Goal: Task Accomplishment & Management: Use online tool/utility

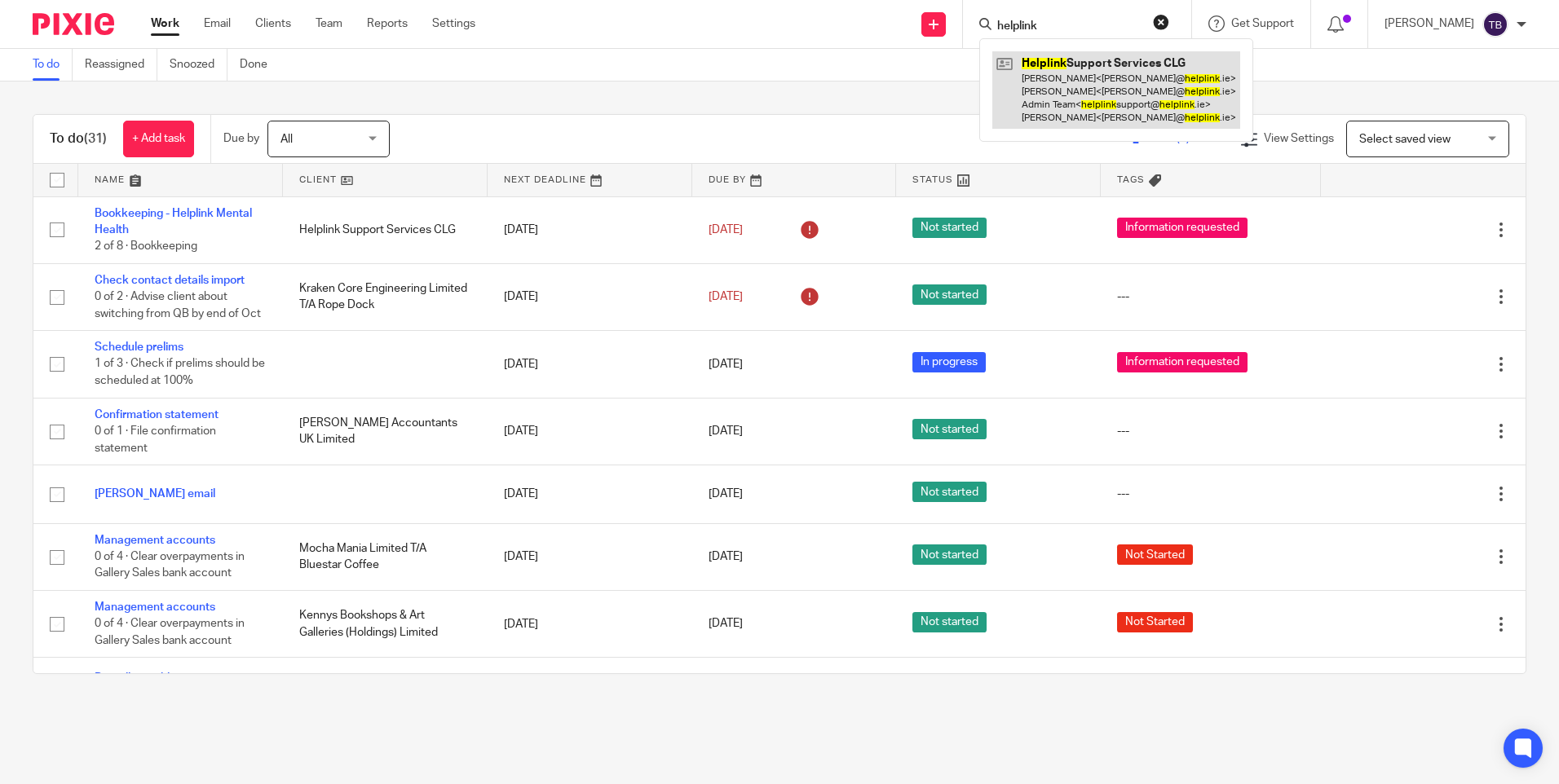
type input "helplink"
click at [1056, 83] on link at bounding box center [1116, 90] width 248 height 77
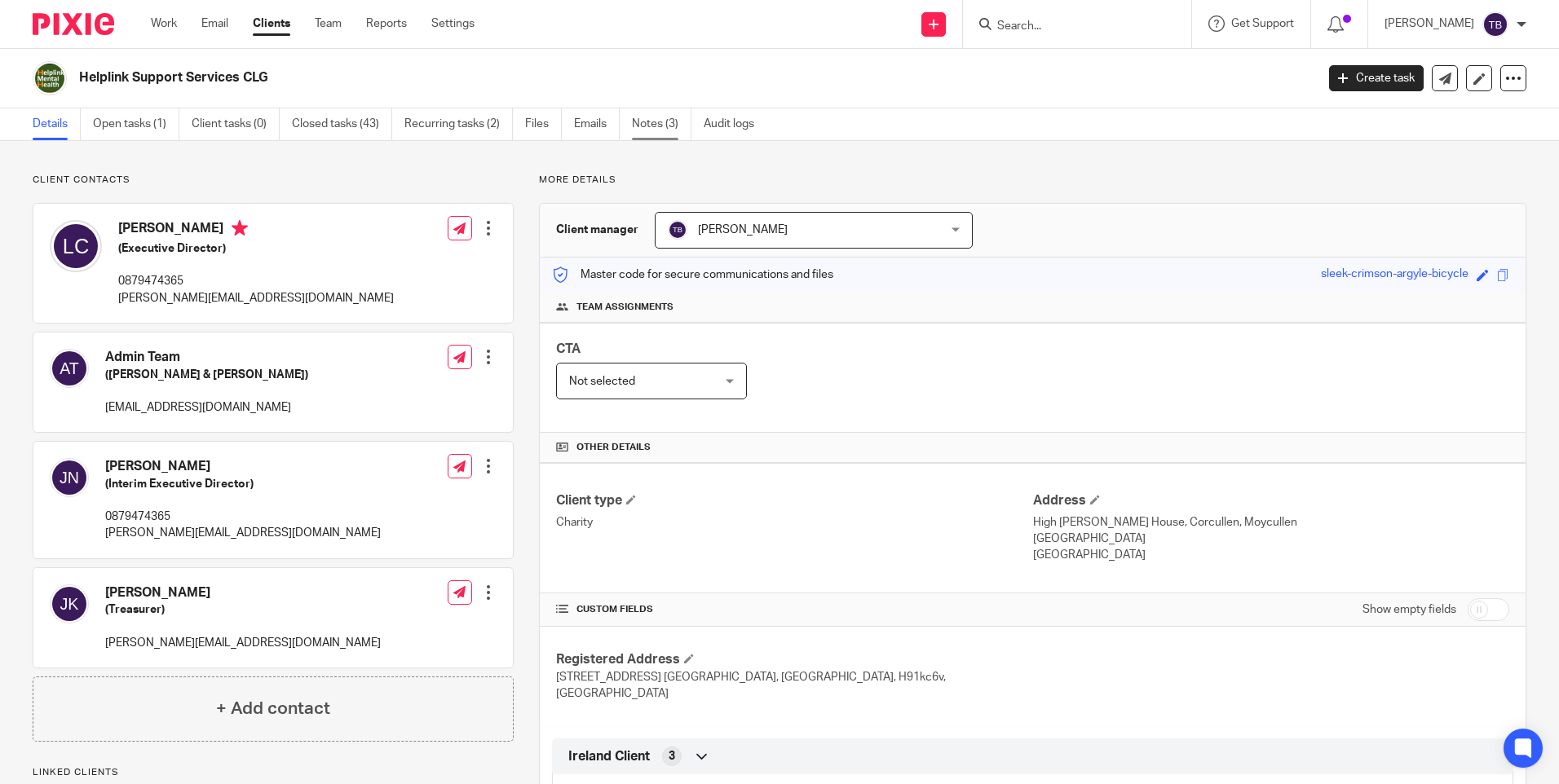
click at [654, 132] on link "Notes (3)" at bounding box center [662, 124] width 60 height 32
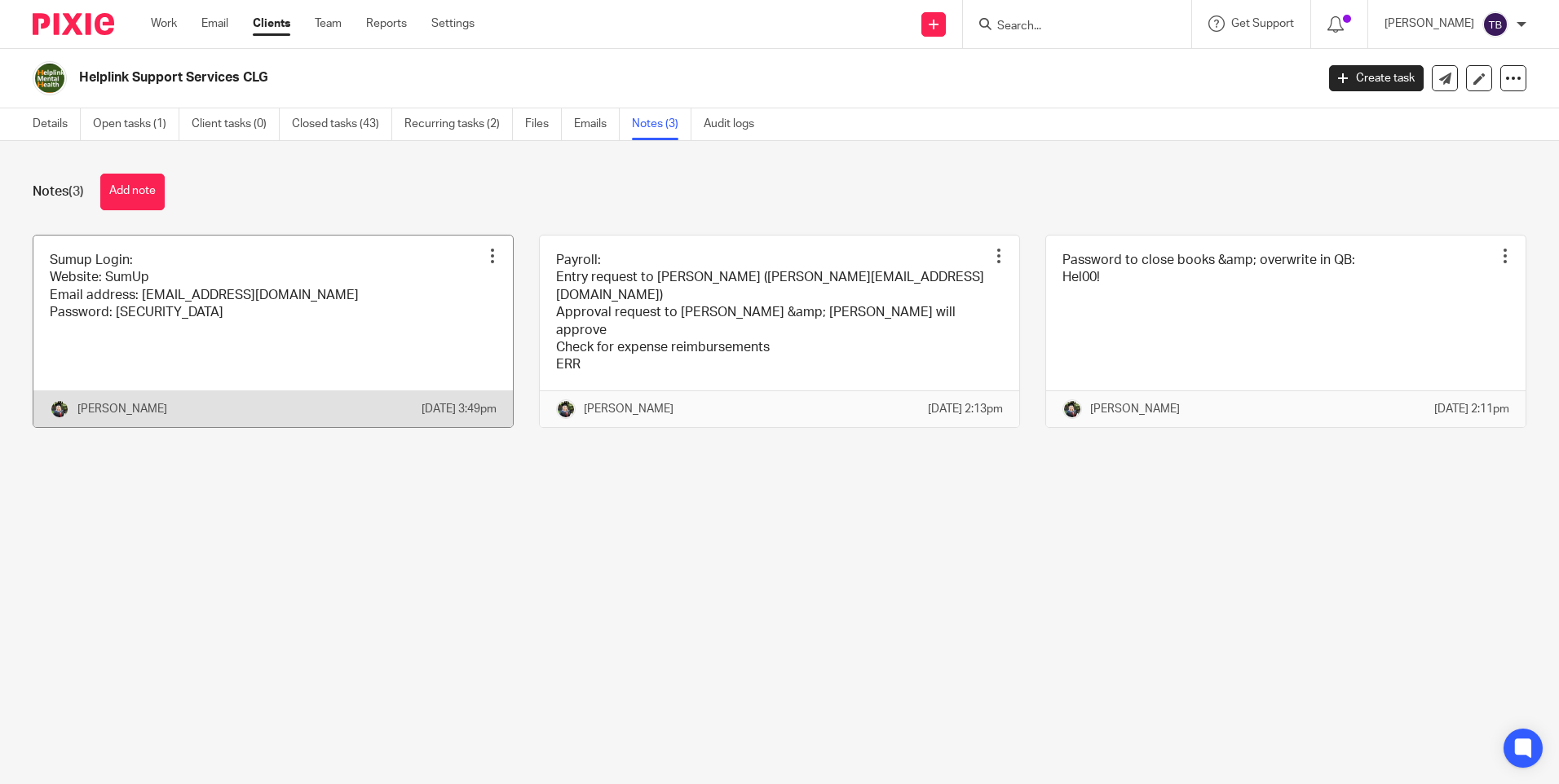
click at [400, 326] on link at bounding box center [273, 331] width 479 height 191
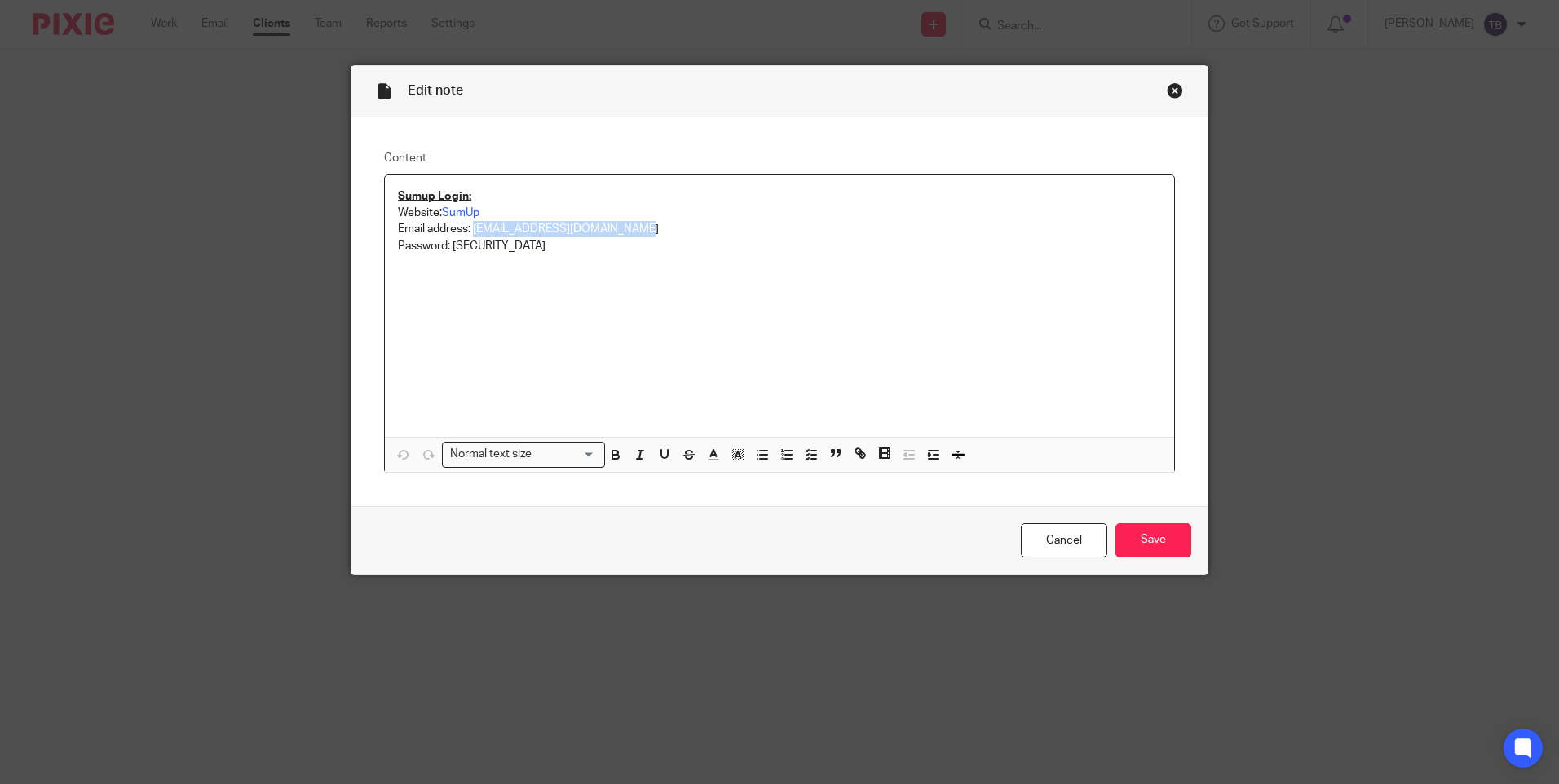
drag, startPoint x: 470, startPoint y: 228, endPoint x: 643, endPoint y: 233, distance: 173.1
click at [643, 233] on p "Email address: helplinksupport@helplink.ie" at bounding box center [780, 230] width 763 height 16
copy p "[EMAIL_ADDRESS][DOMAIN_NAME]"
drag, startPoint x: 448, startPoint y: 247, endPoint x: 610, endPoint y: 248, distance: 162.0
click at [610, 248] on p "Password: nomorePlaza2948" at bounding box center [780, 246] width 763 height 16
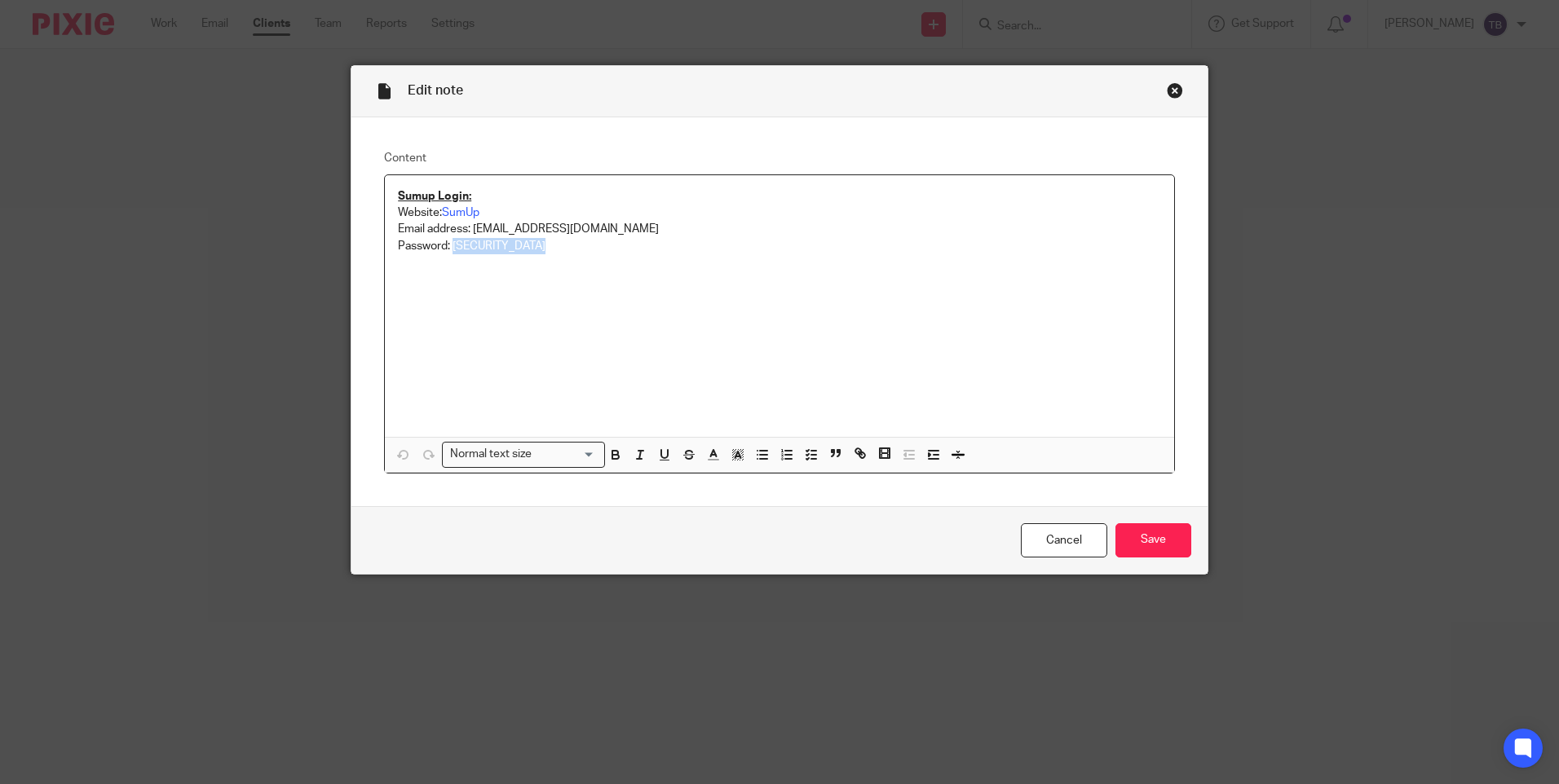
copy p "nomorePlaza2948"
click at [1030, 546] on link "Cancel" at bounding box center [1064, 541] width 86 height 35
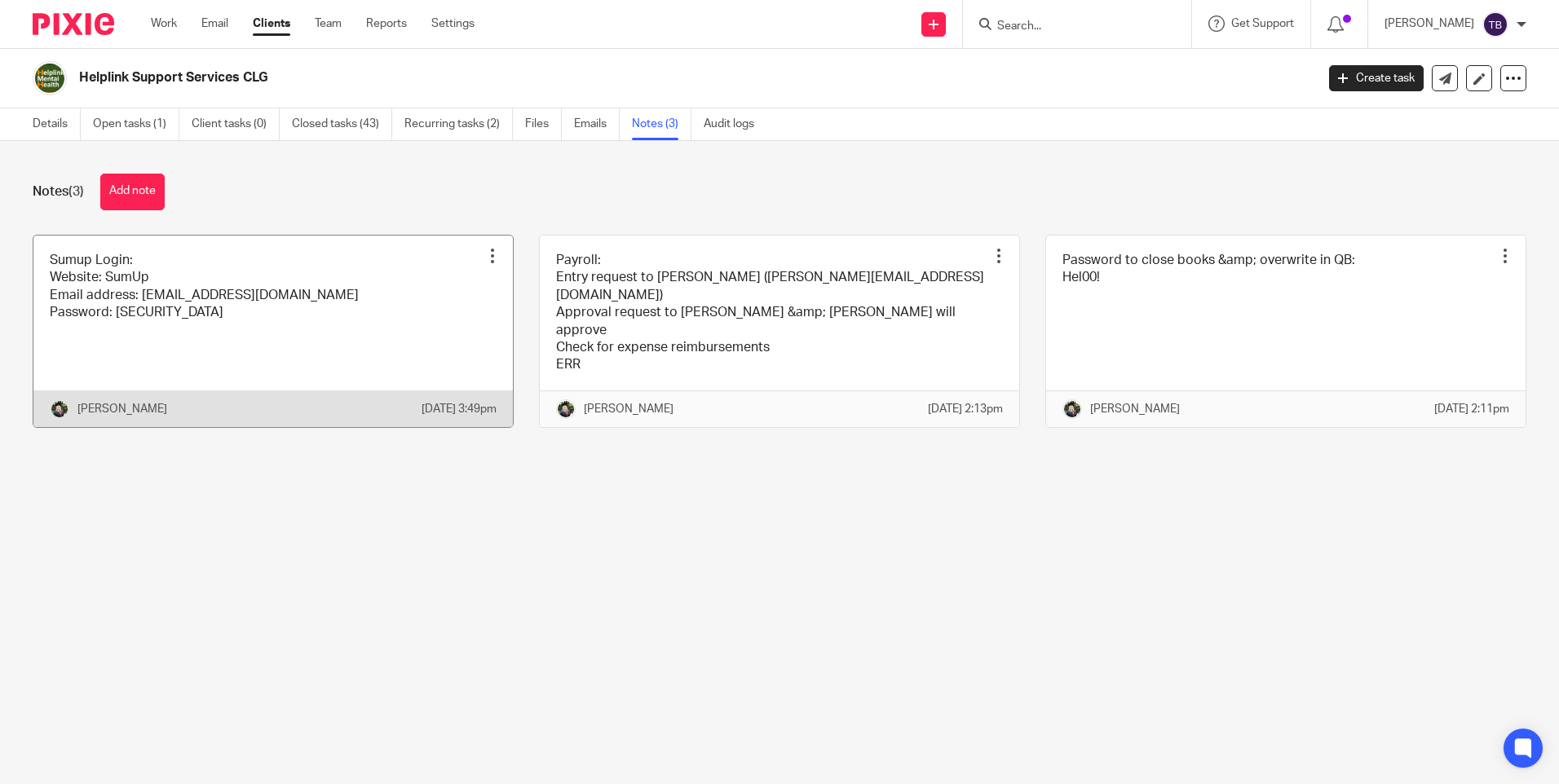
click at [146, 354] on link at bounding box center [273, 331] width 479 height 191
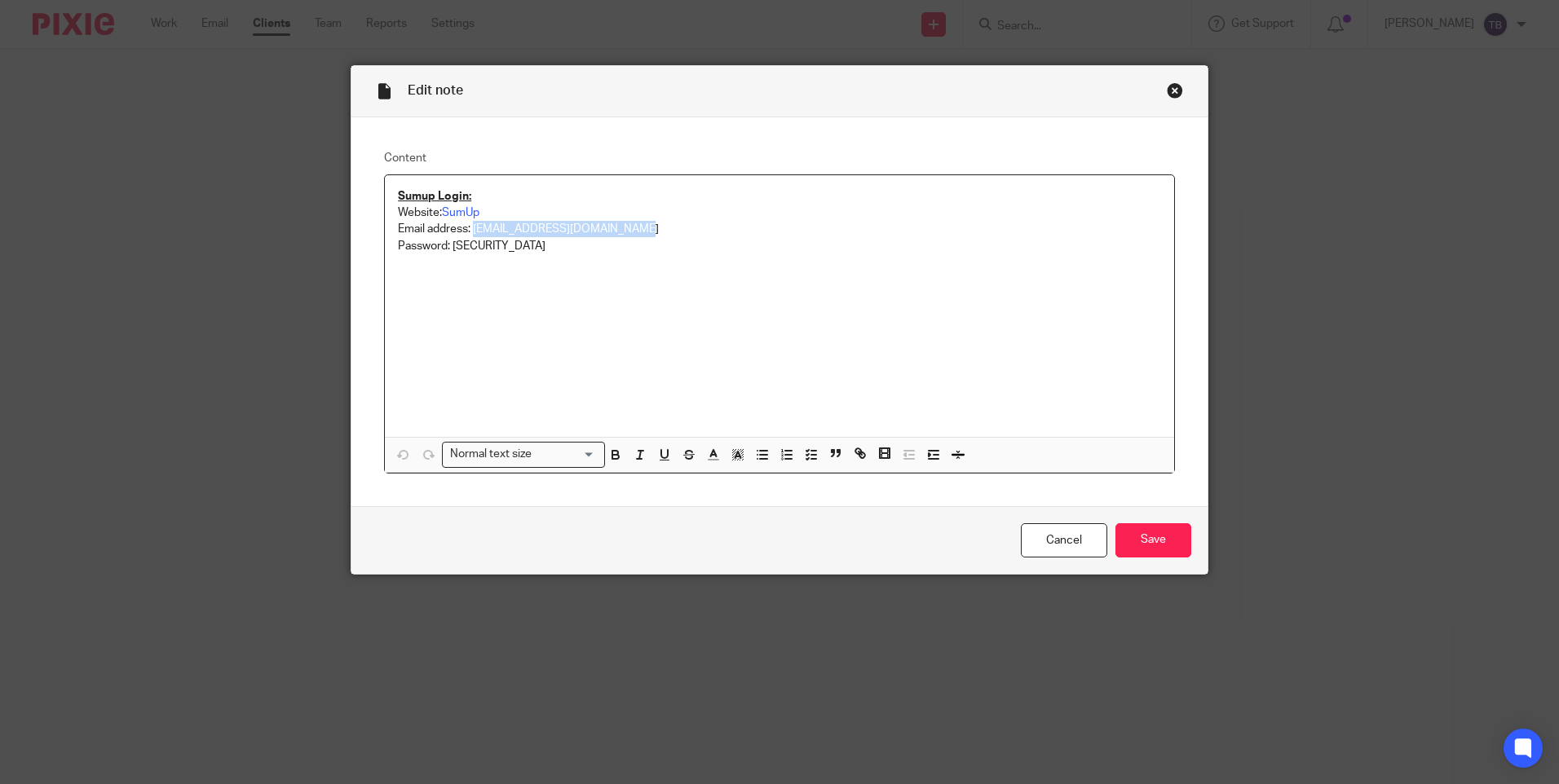
drag, startPoint x: 468, startPoint y: 224, endPoint x: 638, endPoint y: 229, distance: 170.1
click at [638, 229] on p "Email address: helplinksupport@helplink.ie" at bounding box center [780, 230] width 763 height 16
copy p "helplinksupport@helplink.ie"
drag, startPoint x: 446, startPoint y: 249, endPoint x: 593, endPoint y: 274, distance: 149.1
click at [593, 274] on div "Sumup Login: Website: SumUp Email address: helplinksupport@helplink.ie Password…" at bounding box center [780, 306] width 789 height 261
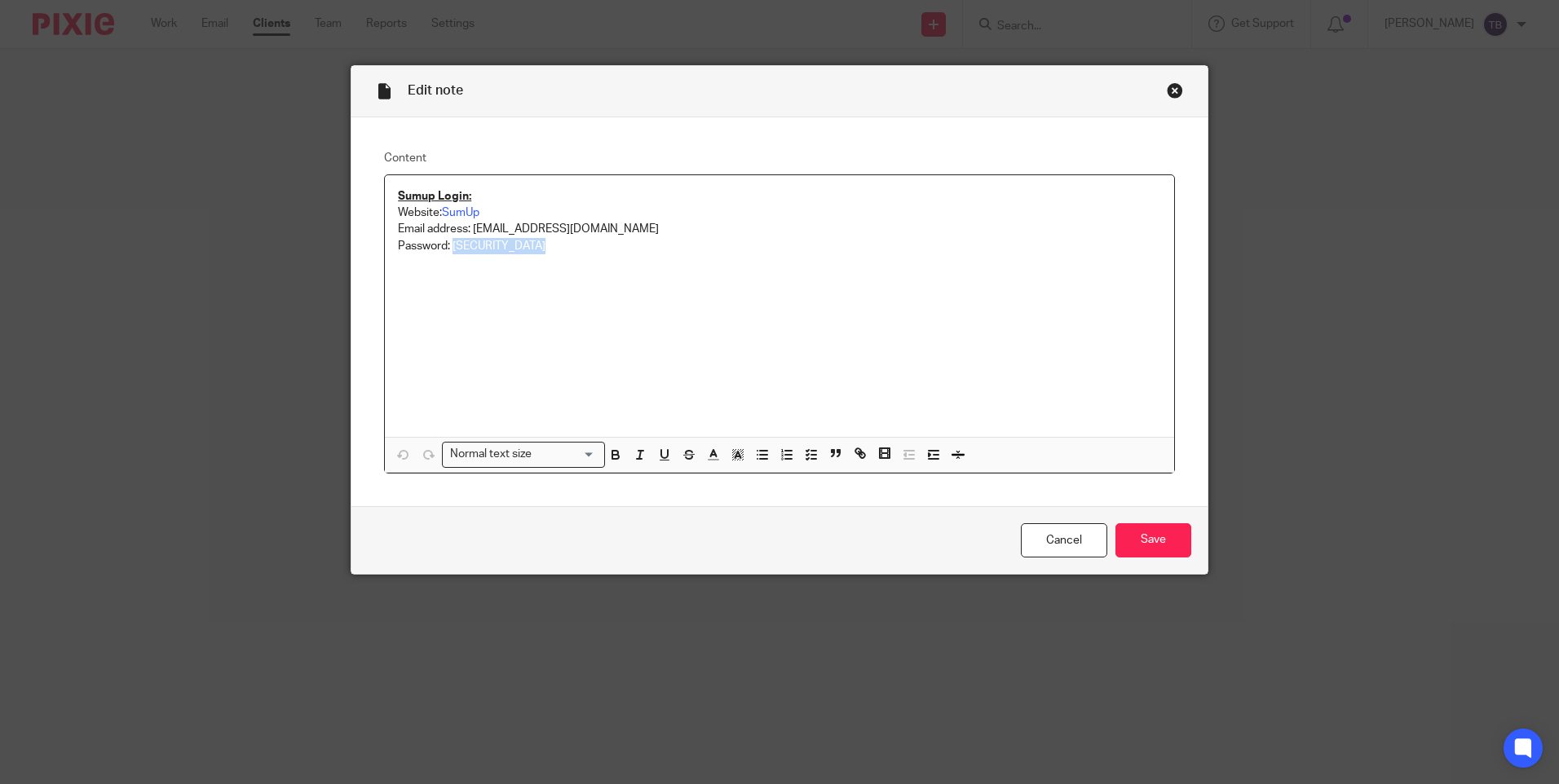
copy p "nomorePlaza2948"
click at [1169, 90] on div "Close this dialog window" at bounding box center [1175, 91] width 16 height 16
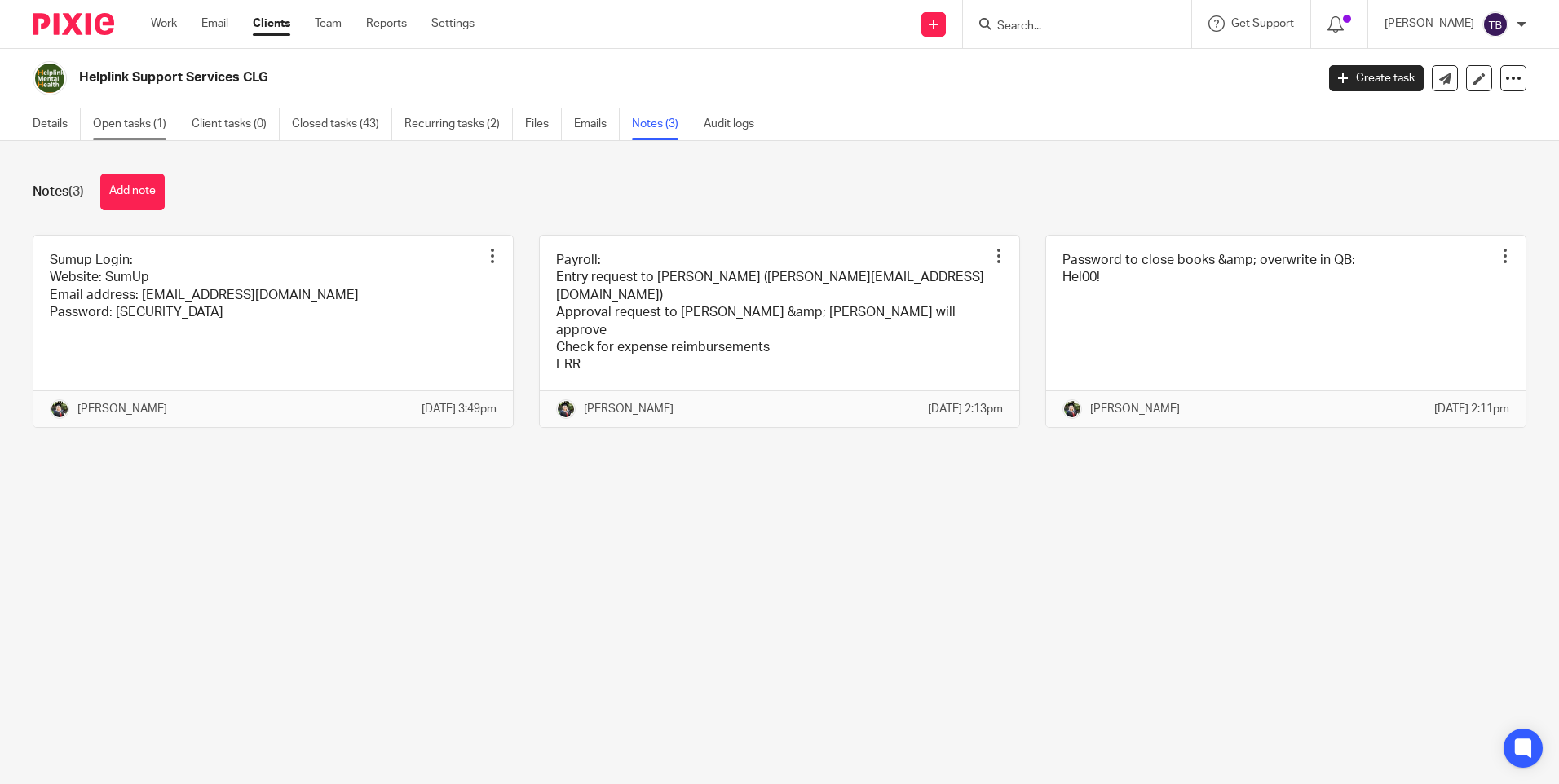
click at [137, 124] on link "Open tasks (1)" at bounding box center [135, 124] width 86 height 32
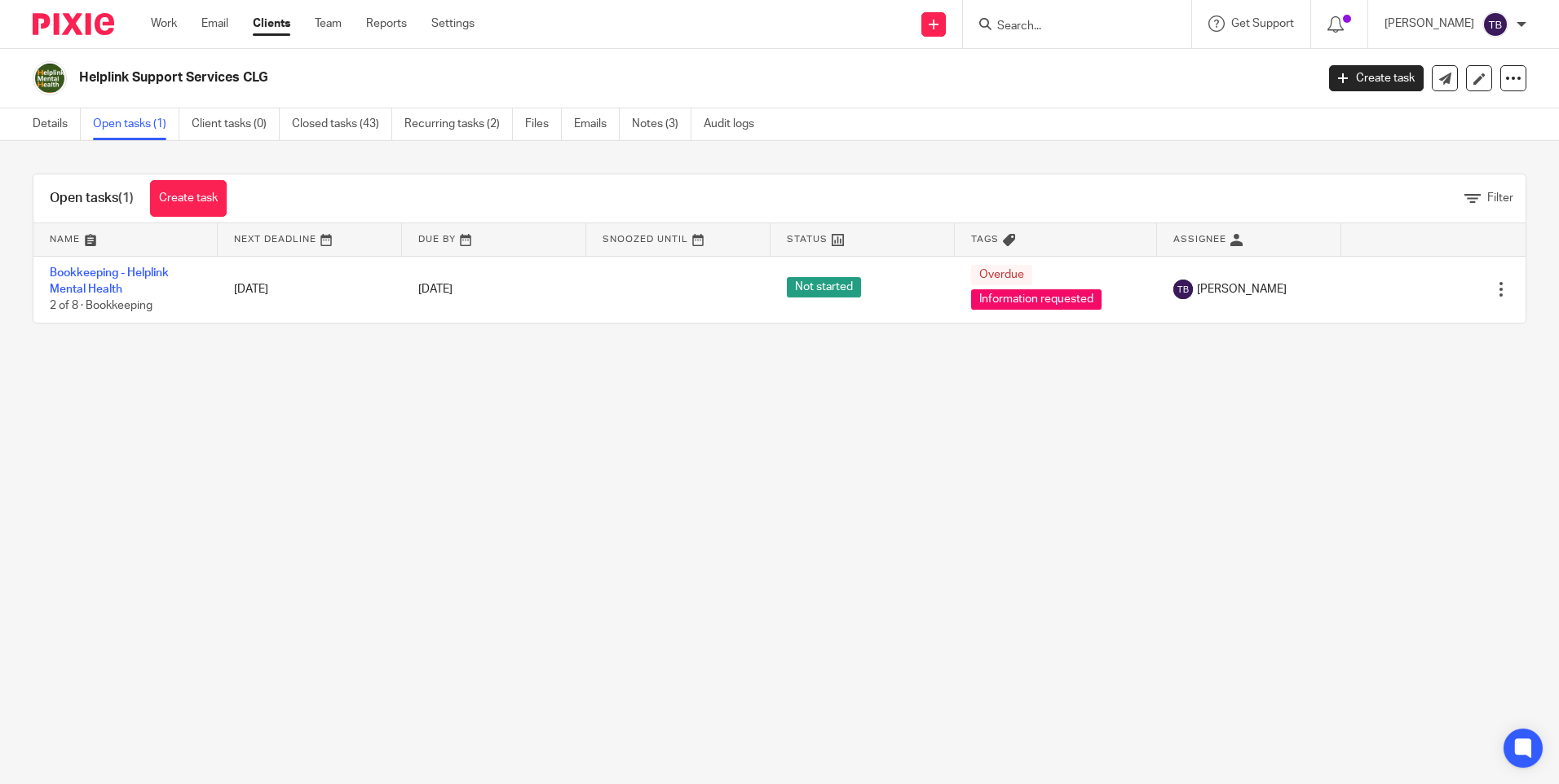
click at [119, 268] on link "Bookkeeping - Helplink Mental Health" at bounding box center [109, 281] width 119 height 28
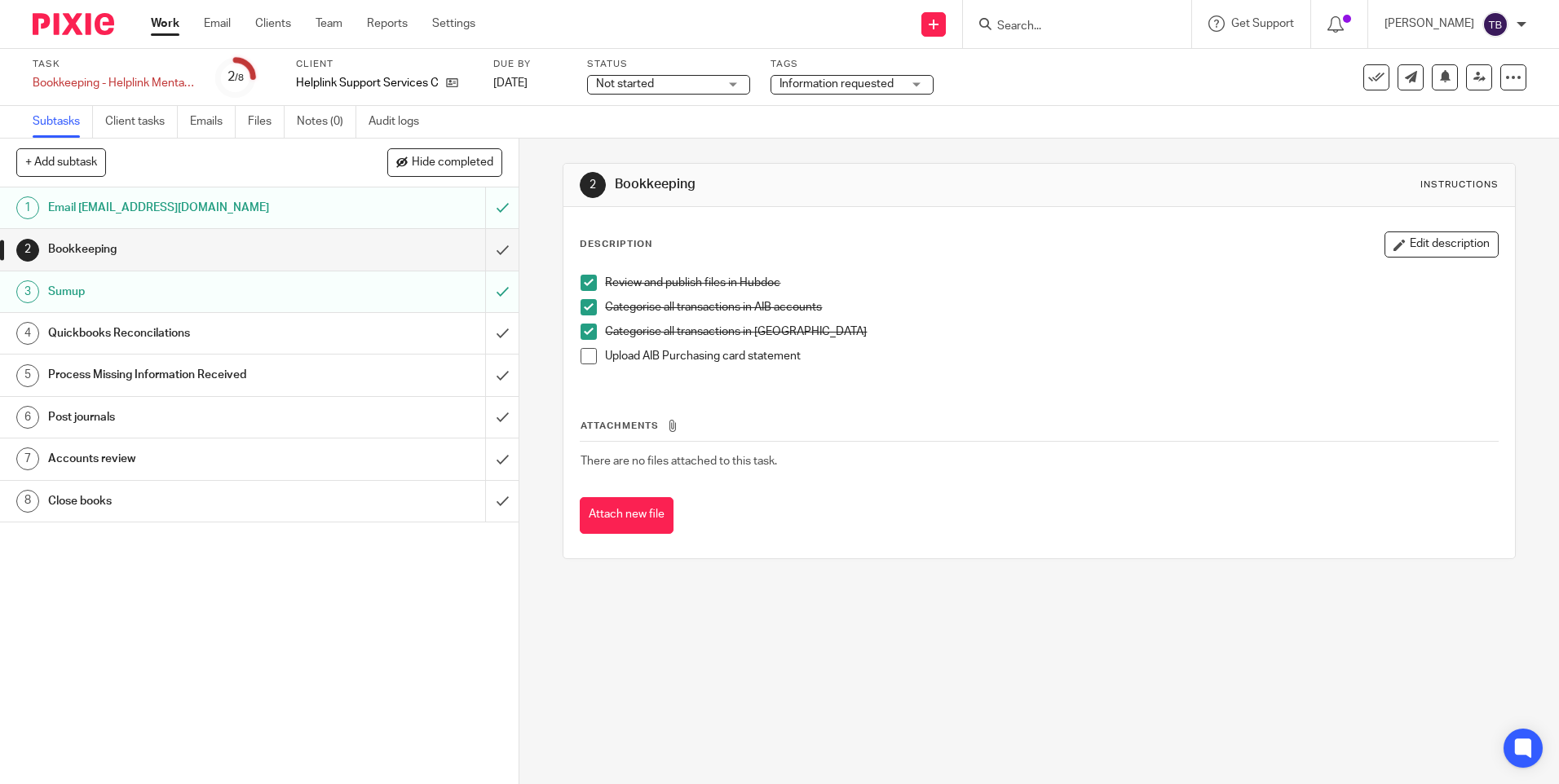
click at [589, 358] on span at bounding box center [589, 357] width 16 height 16
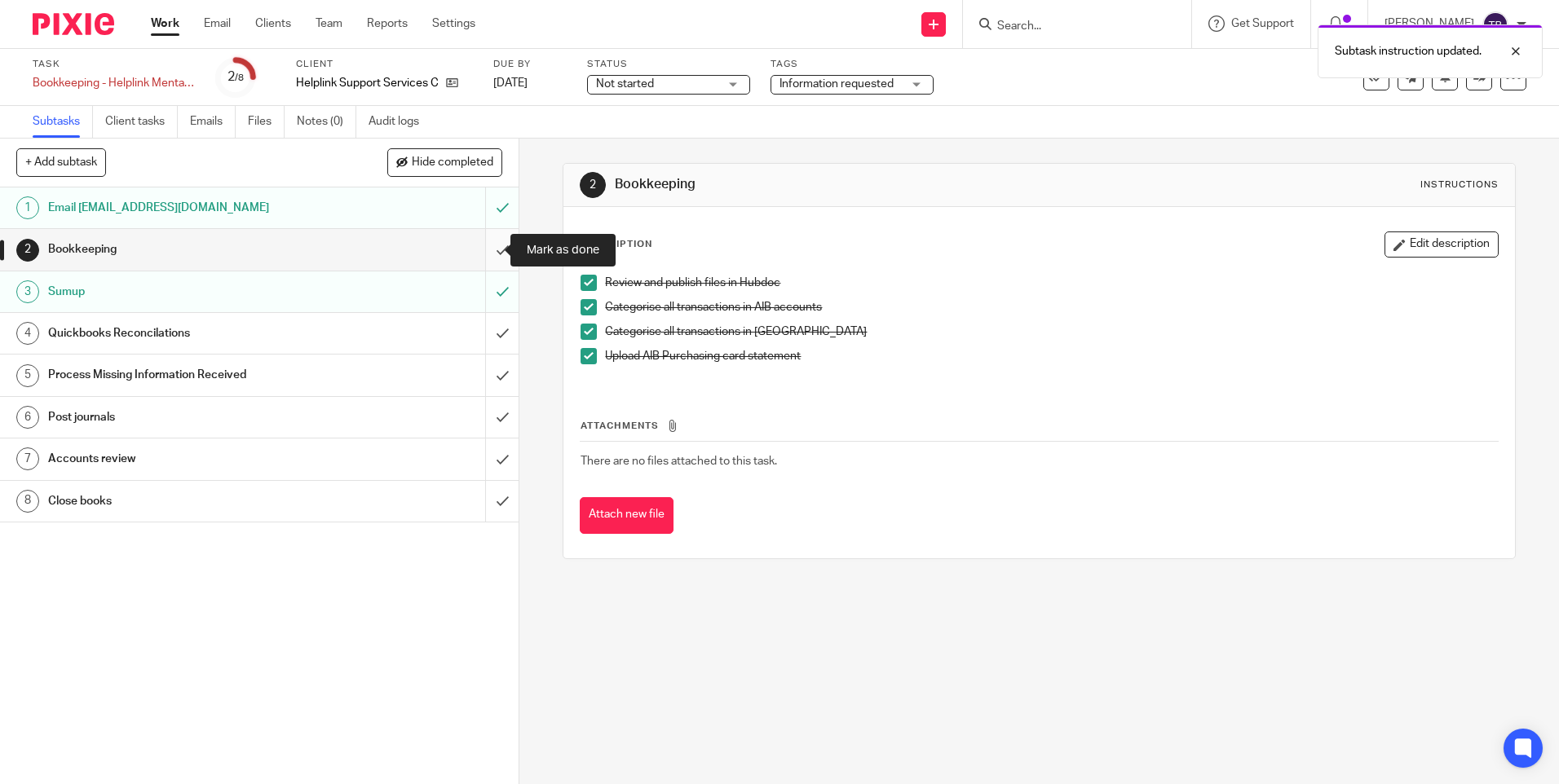
click at [486, 248] on input "submit" at bounding box center [259, 249] width 518 height 41
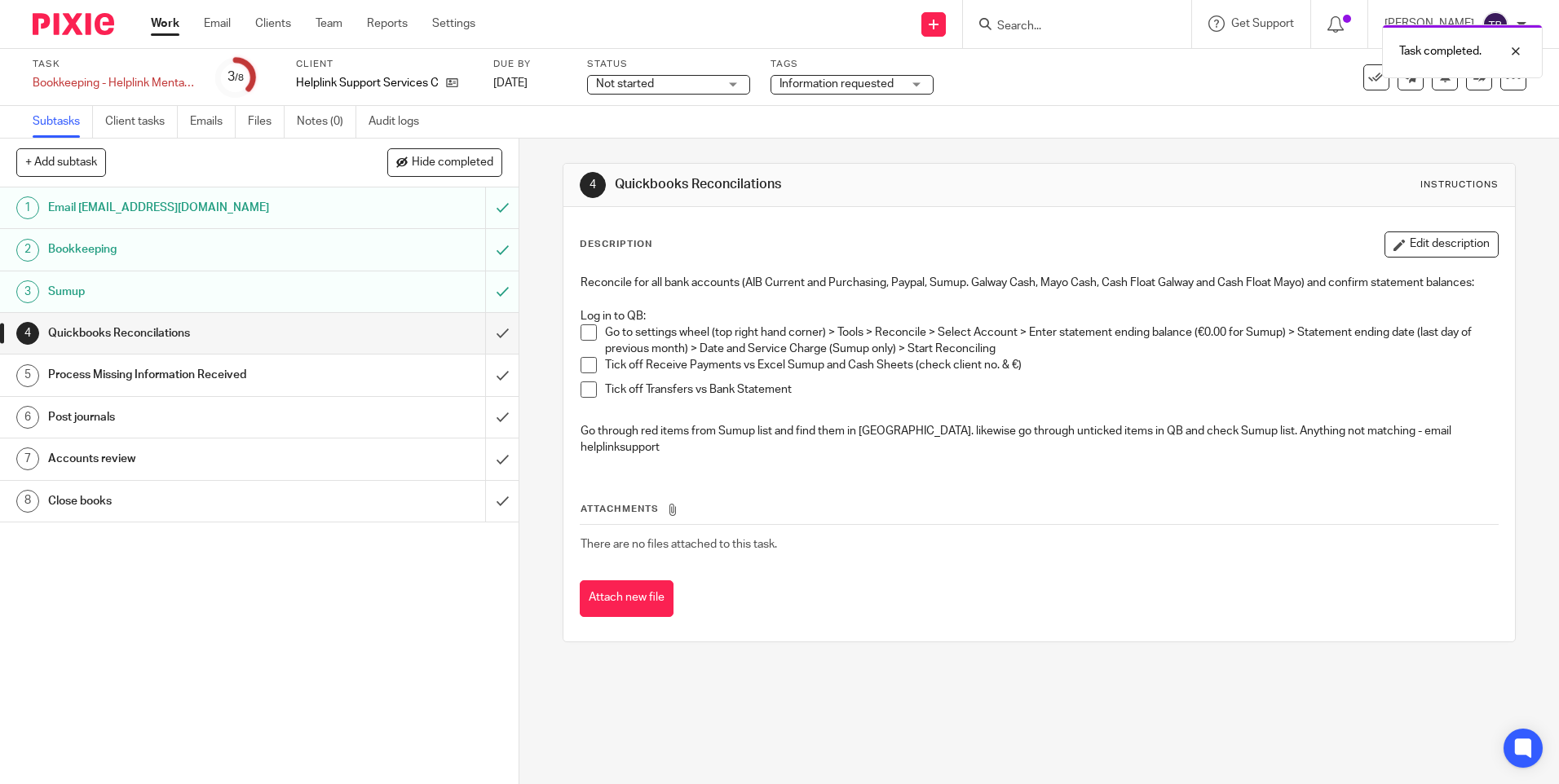
click at [583, 341] on span at bounding box center [589, 333] width 16 height 16
click at [584, 374] on span at bounding box center [589, 366] width 16 height 16
click at [583, 406] on li "Tick off Transfers vs Bank Statement" at bounding box center [1039, 394] width 917 height 24
click at [583, 398] on span at bounding box center [589, 390] width 16 height 16
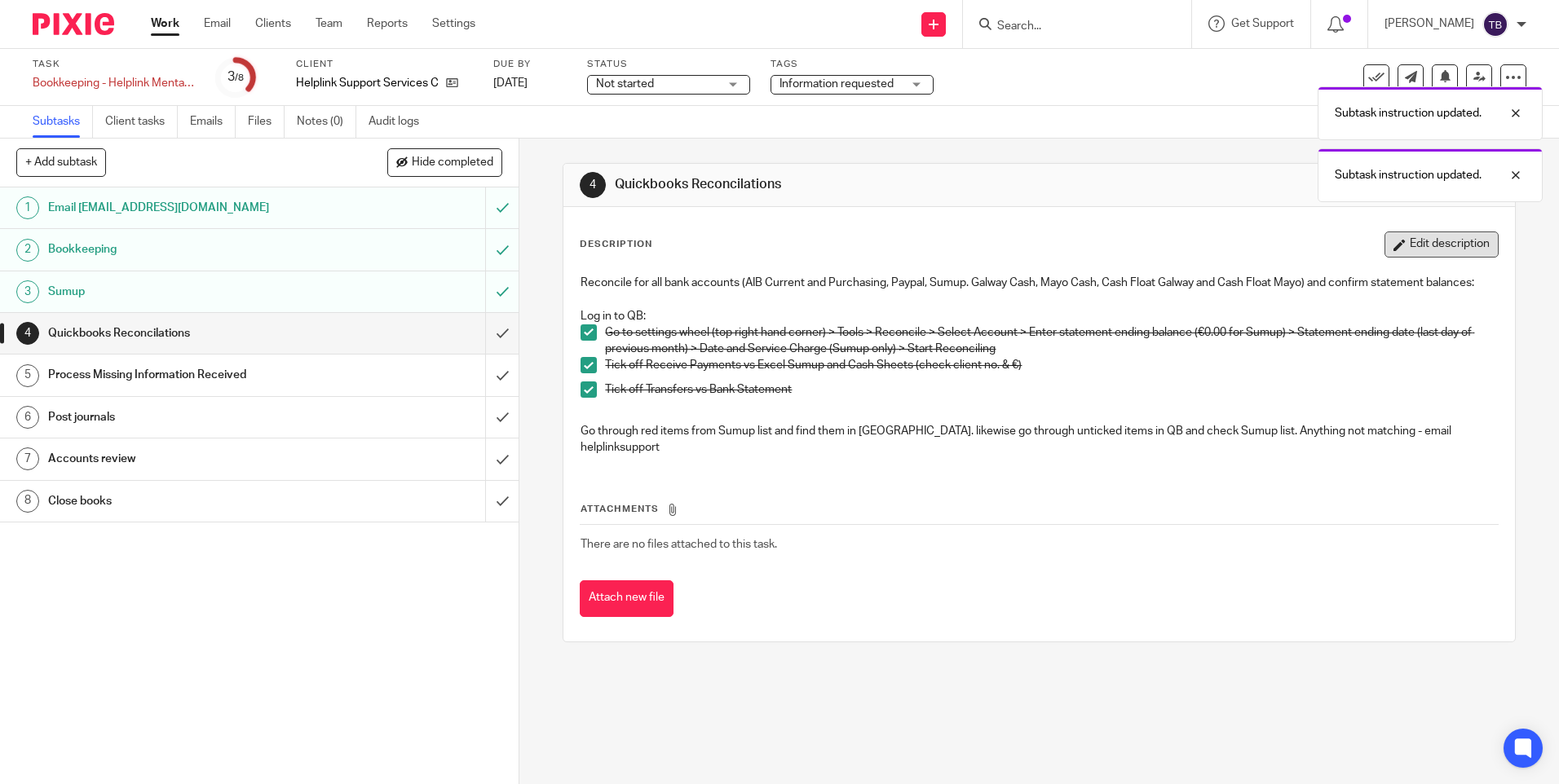
click at [1447, 241] on button "Edit description" at bounding box center [1442, 244] width 114 height 26
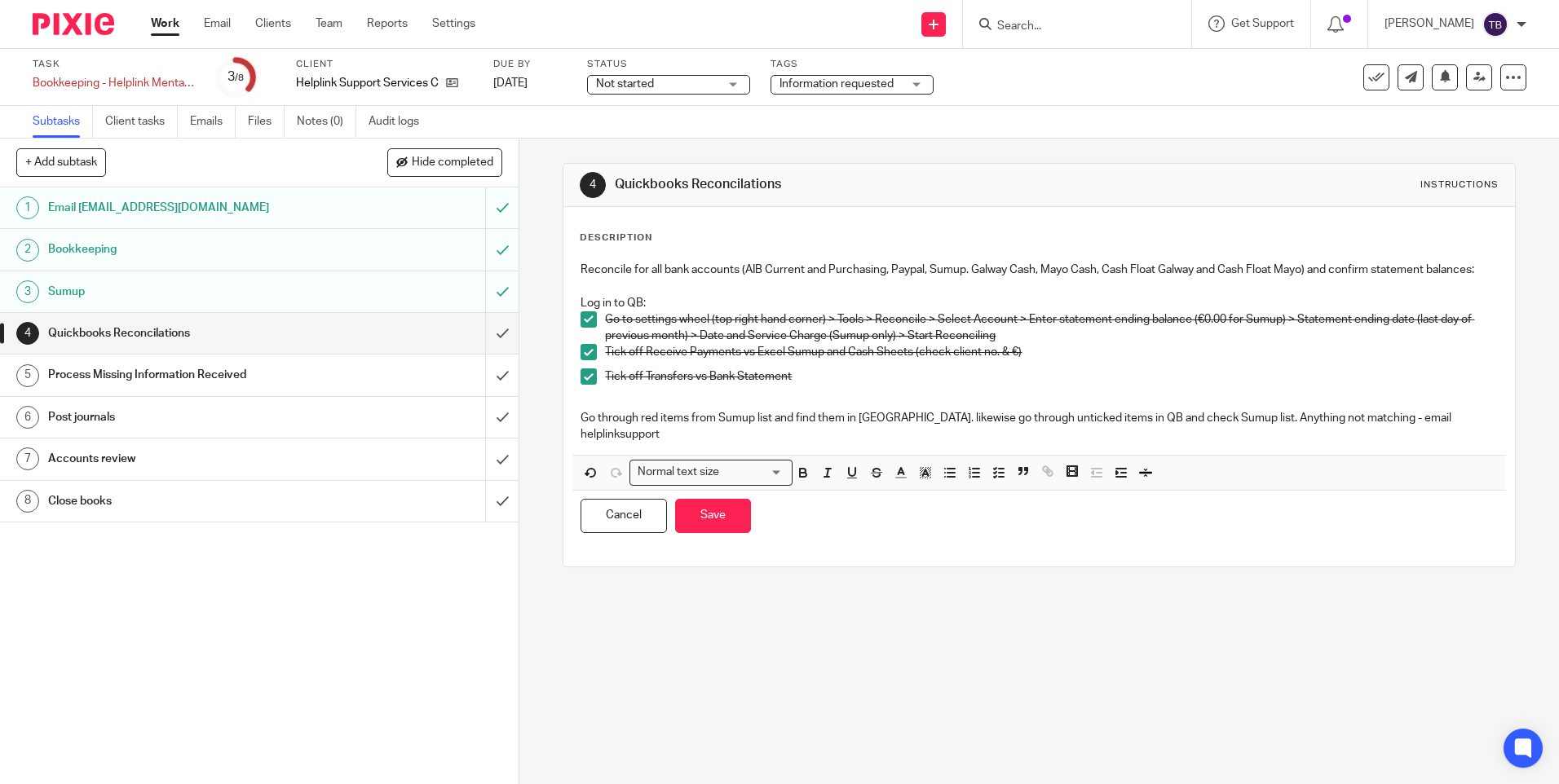
click at [1457, 437] on p "Go through red items from Sumup list and find them in QB. likewise go through u…" at bounding box center [1039, 426] width 917 height 34
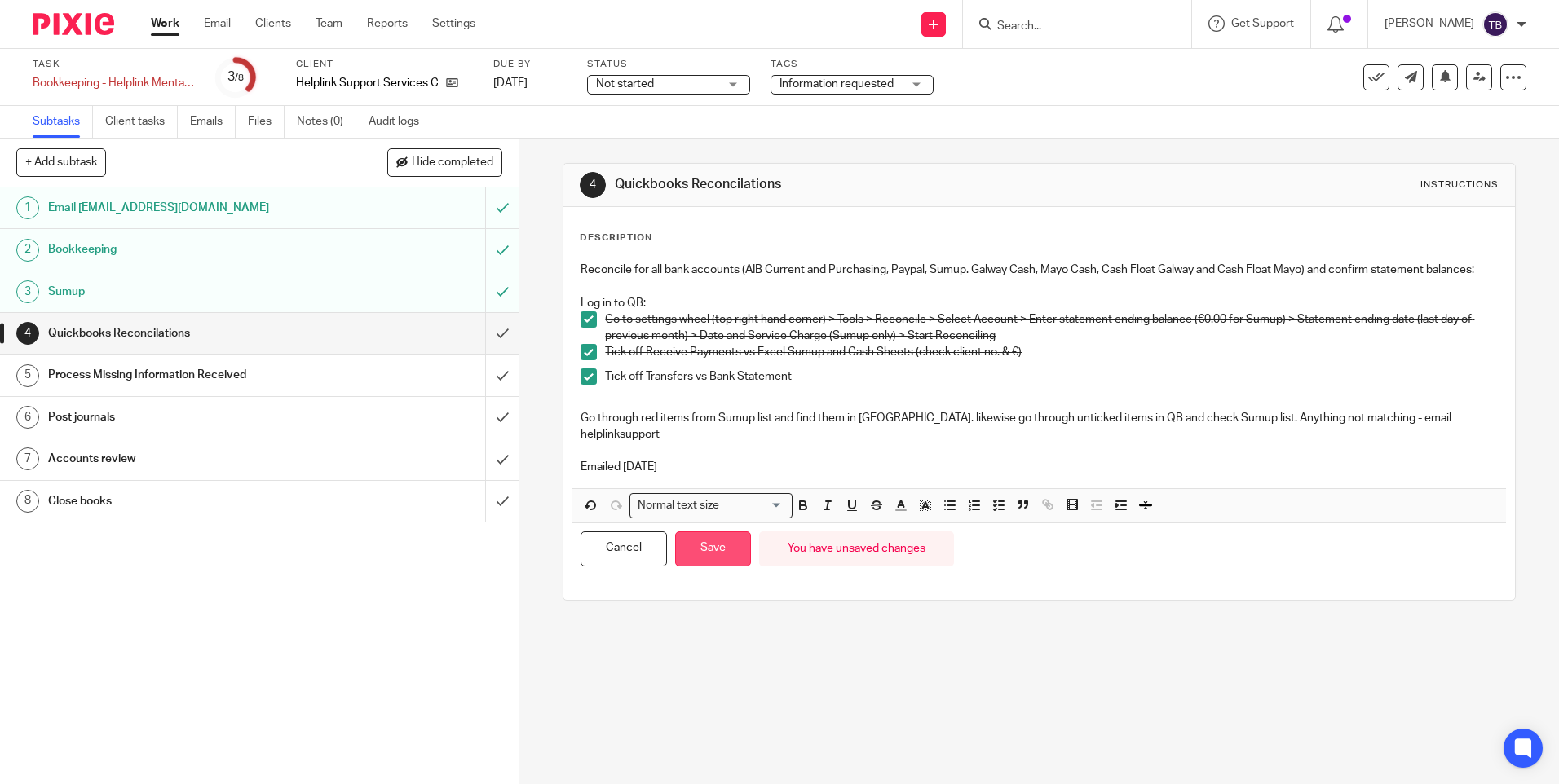
click at [732, 552] on button "Save" at bounding box center [713, 549] width 76 height 35
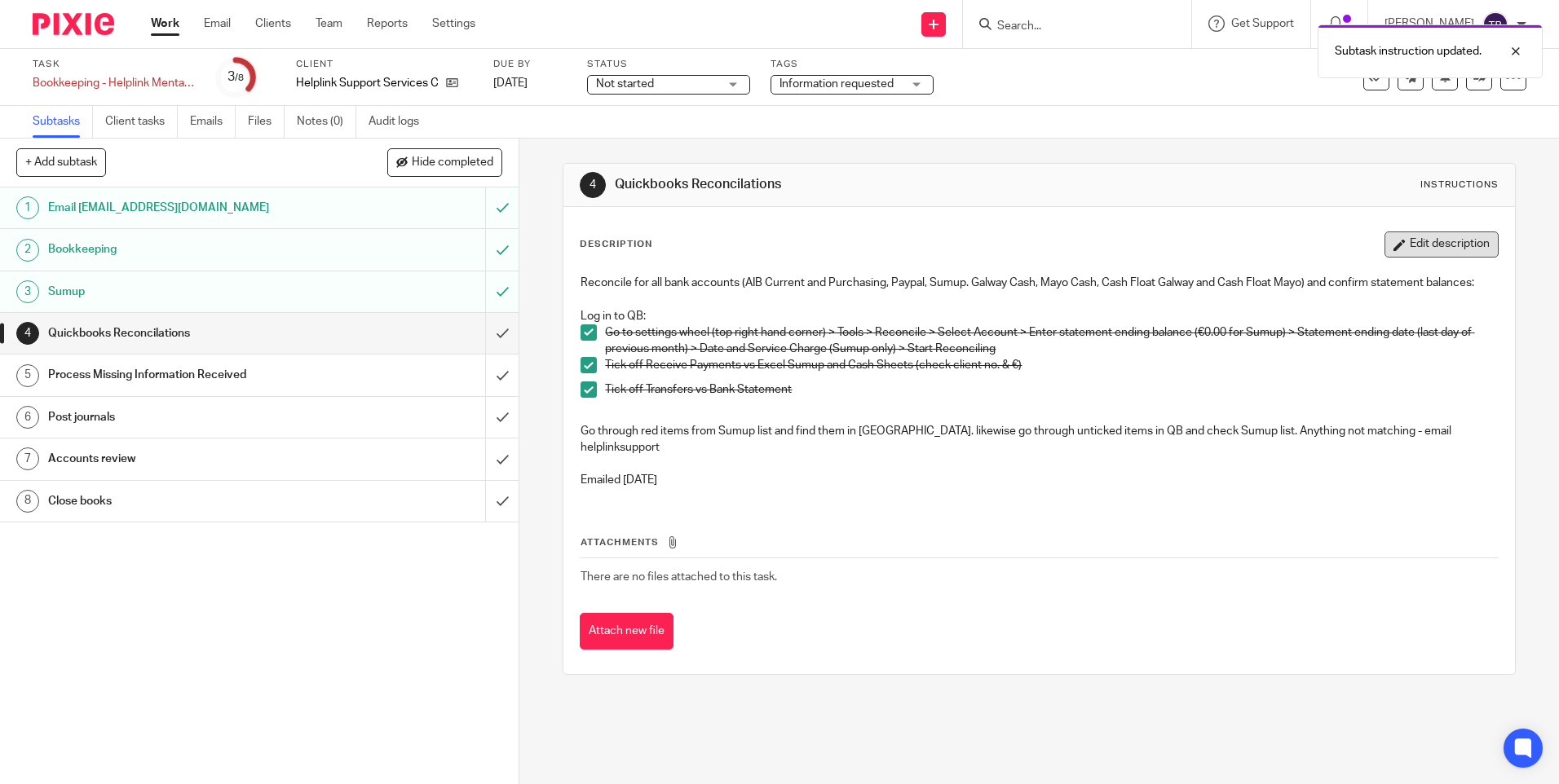
click at [1420, 251] on button "Edit description" at bounding box center [1442, 244] width 114 height 26
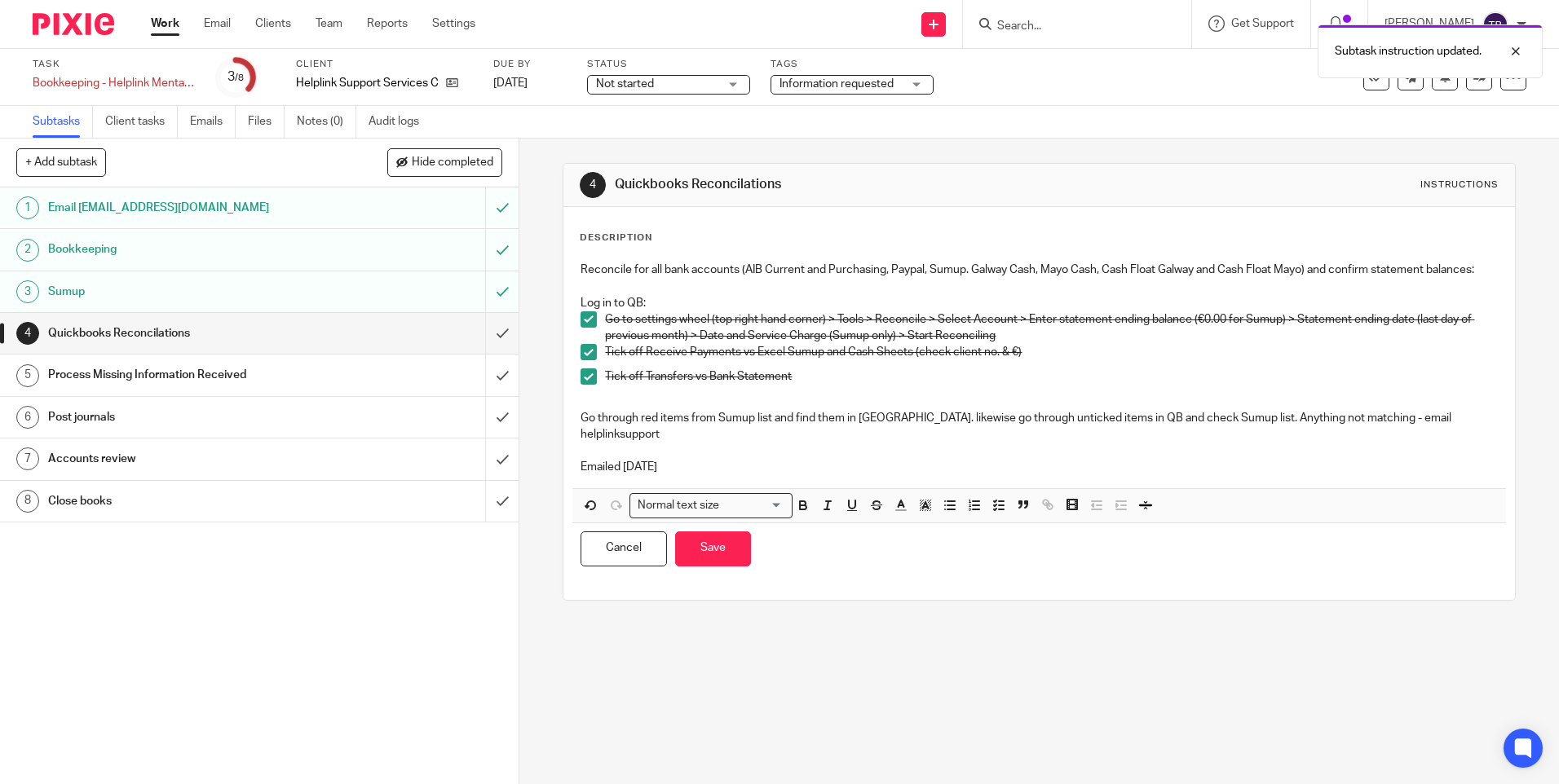
click at [909, 475] on p "Emailed 14/10/2025" at bounding box center [1039, 467] width 917 height 16
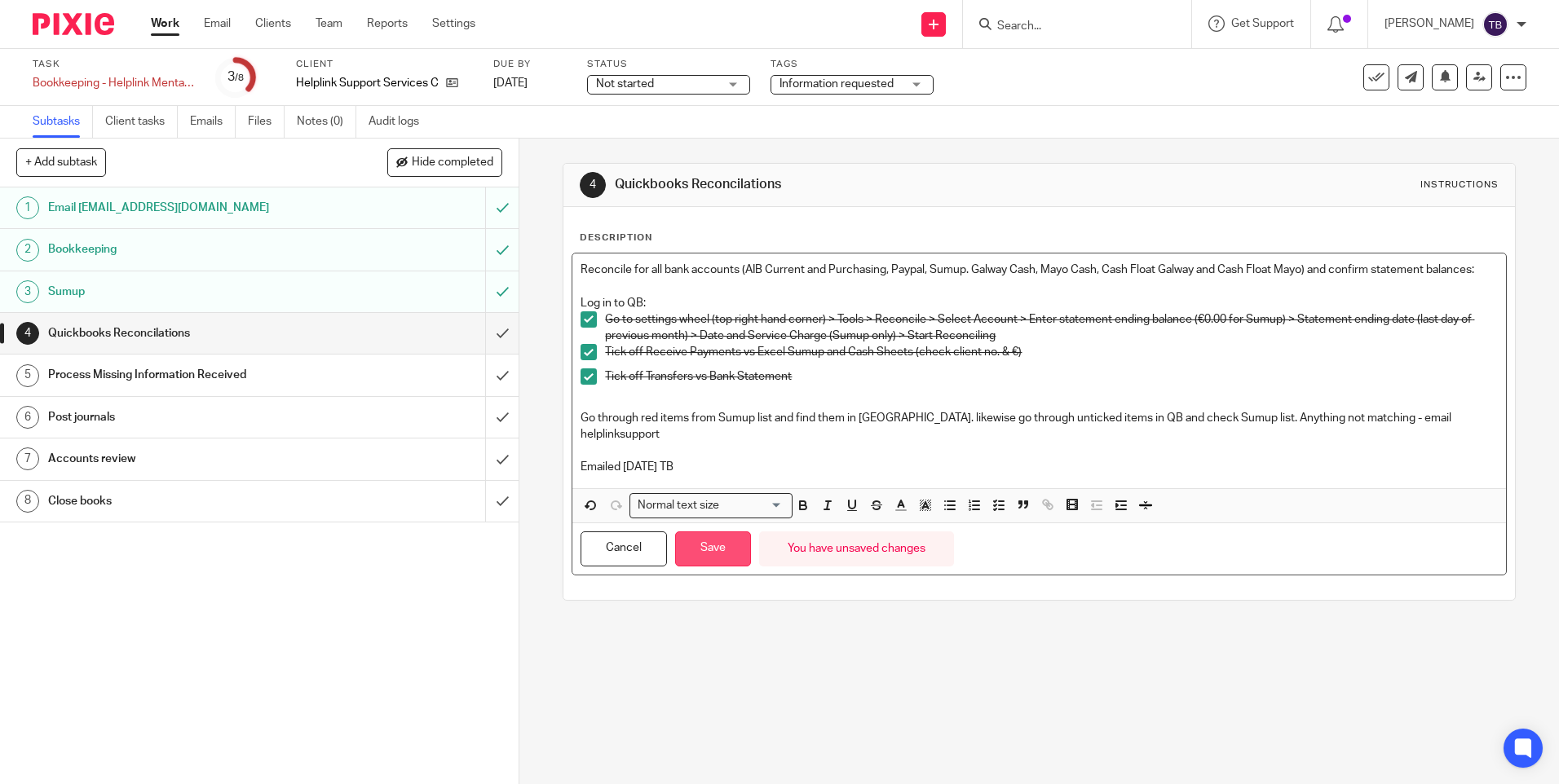
click at [700, 544] on button "Save" at bounding box center [713, 549] width 76 height 35
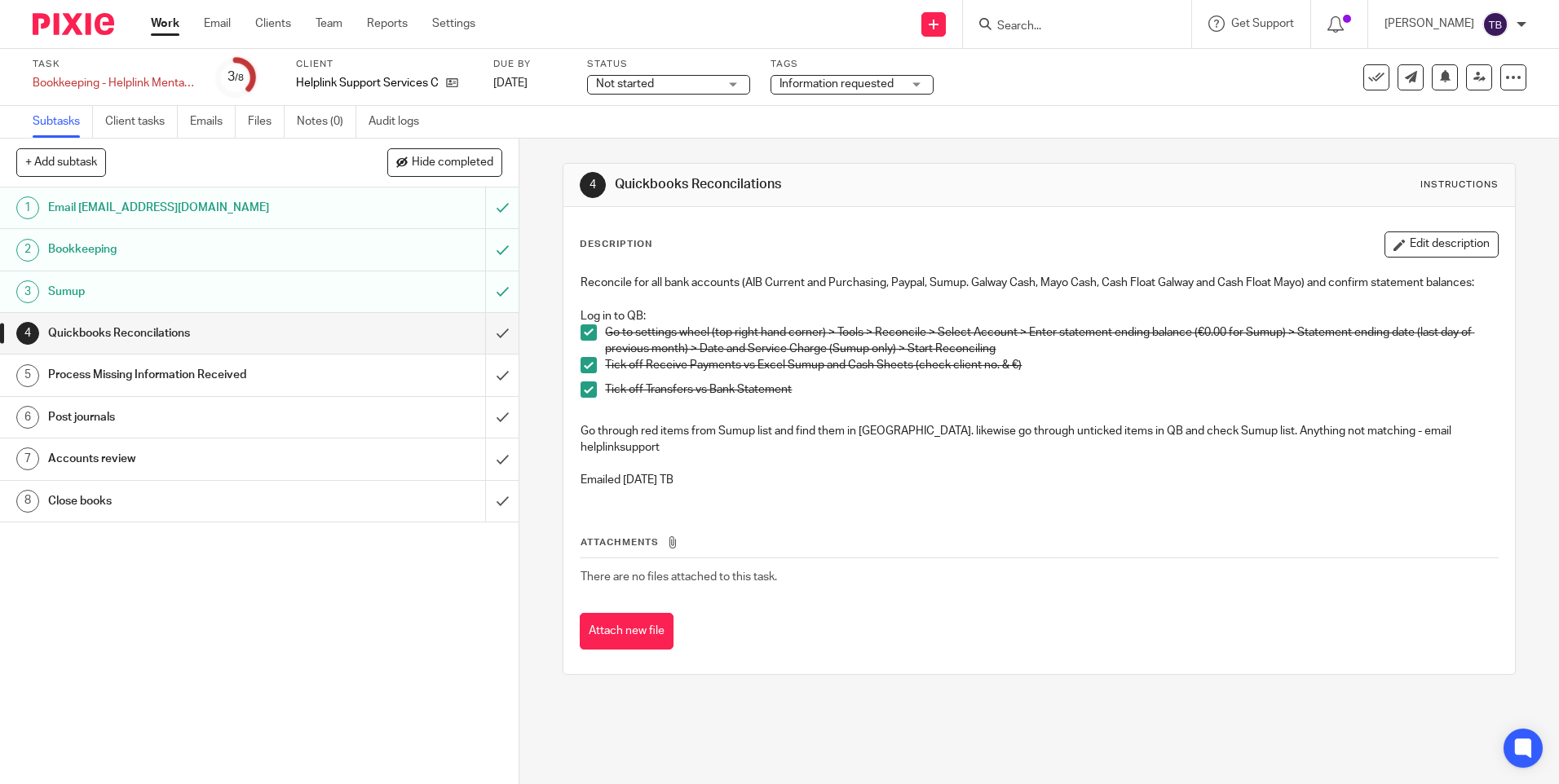
click at [160, 21] on link "Work" at bounding box center [164, 24] width 28 height 16
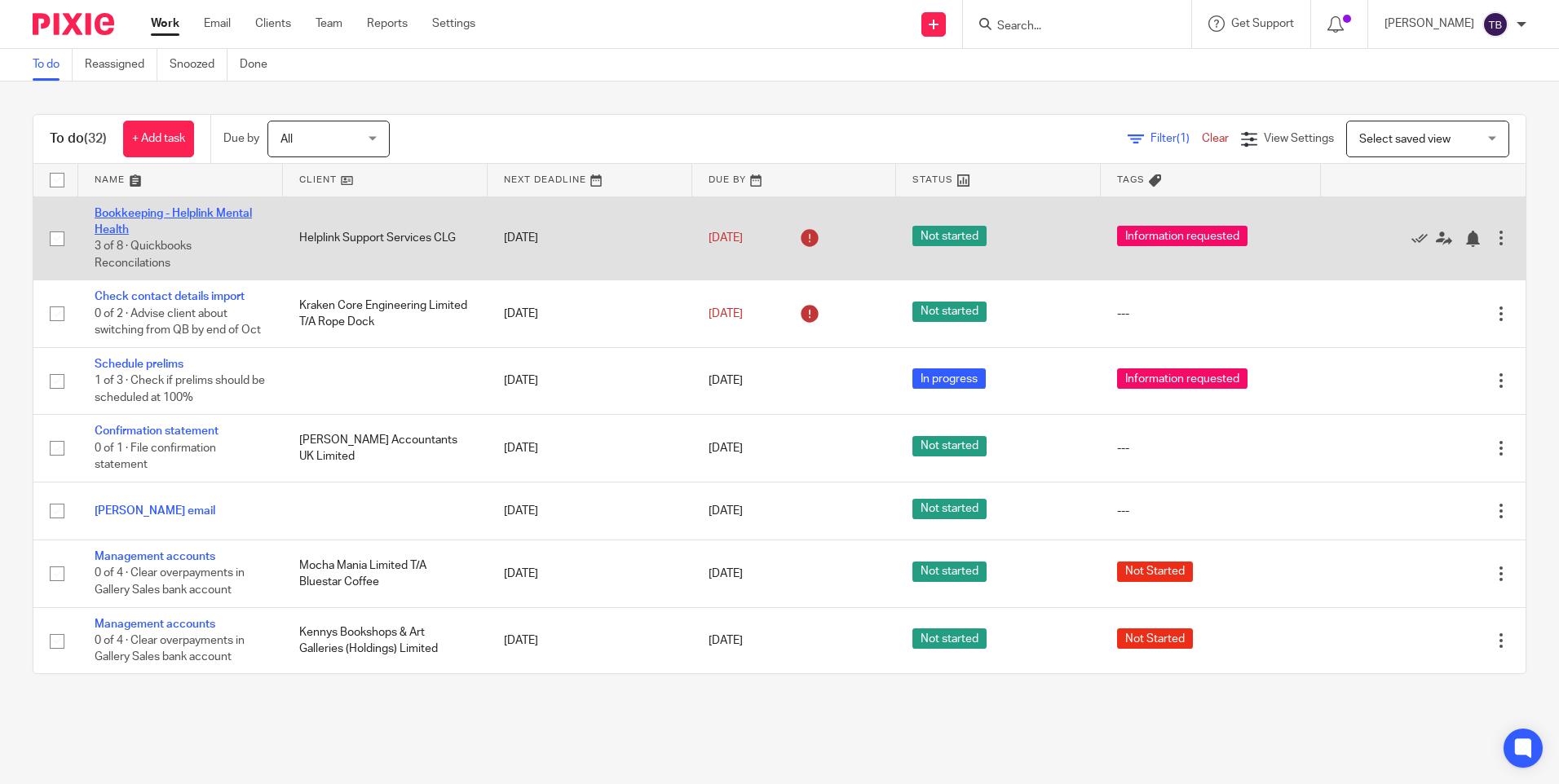
click at [123, 213] on link "Bookkeeping - Helplink Mental Health" at bounding box center [172, 221] width 157 height 28
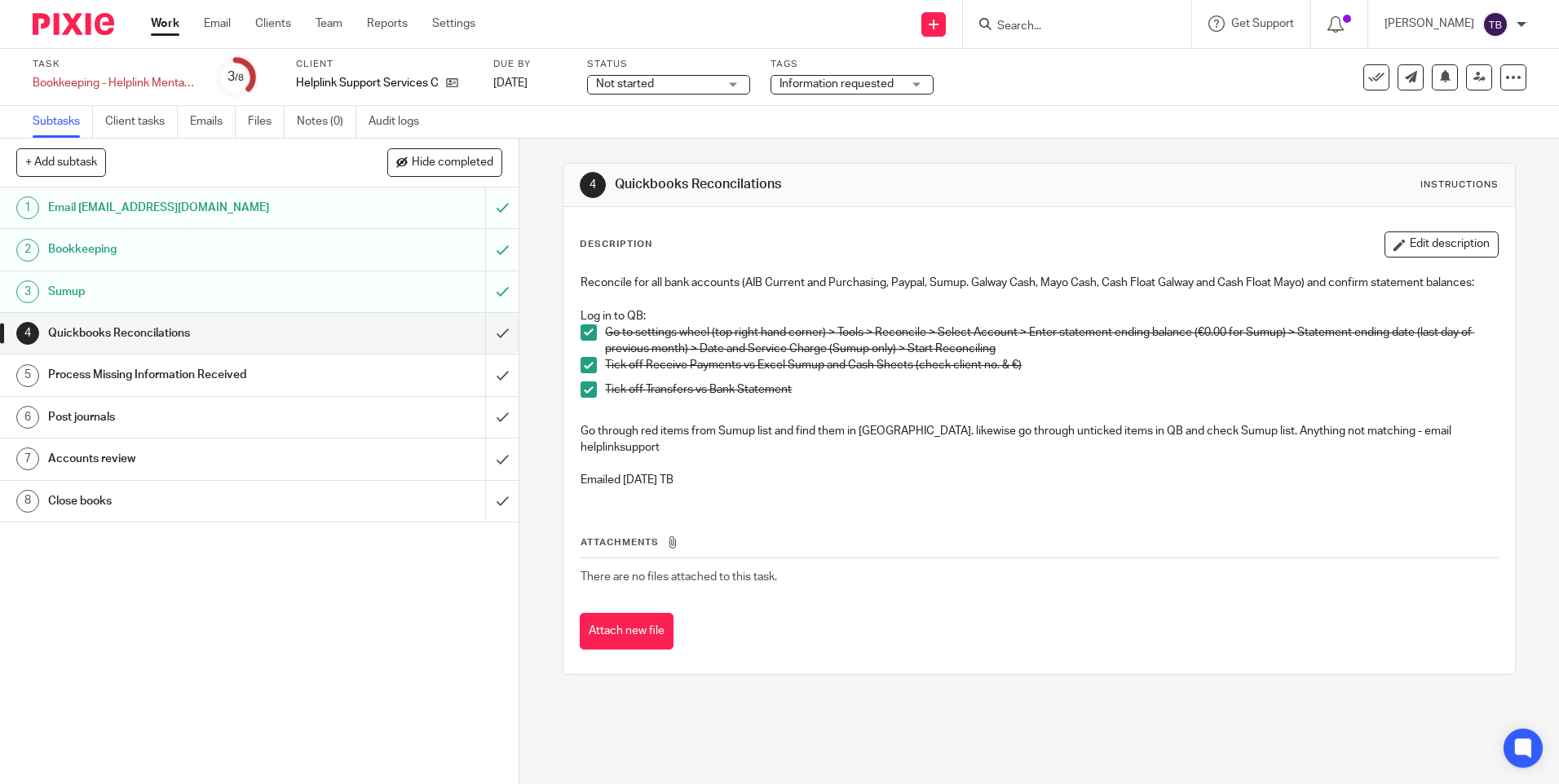
click at [130, 387] on h1 "Process Missing Information Received" at bounding box center [188, 375] width 280 height 24
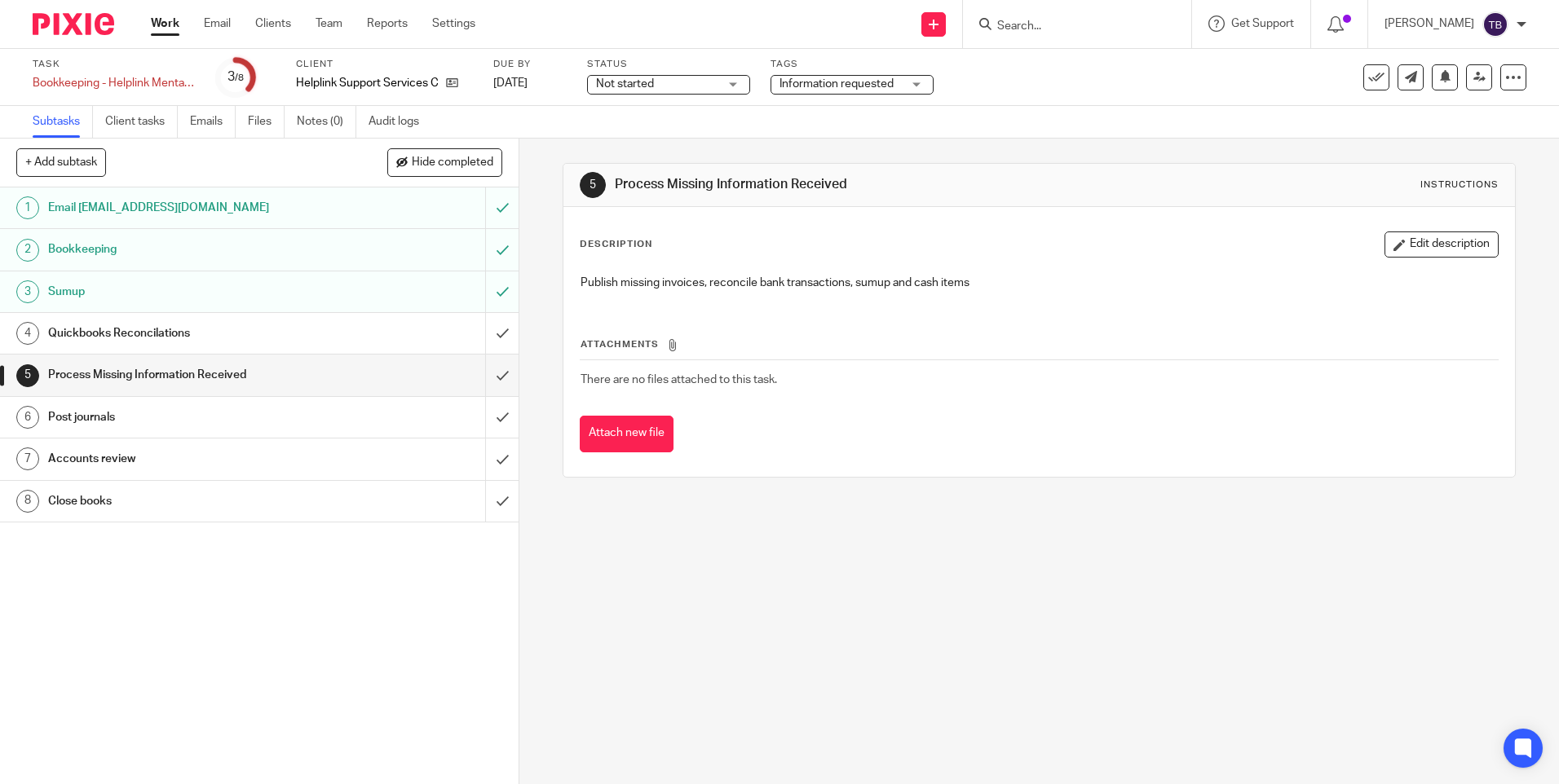
click at [109, 412] on h1 "Post journals" at bounding box center [188, 417] width 280 height 24
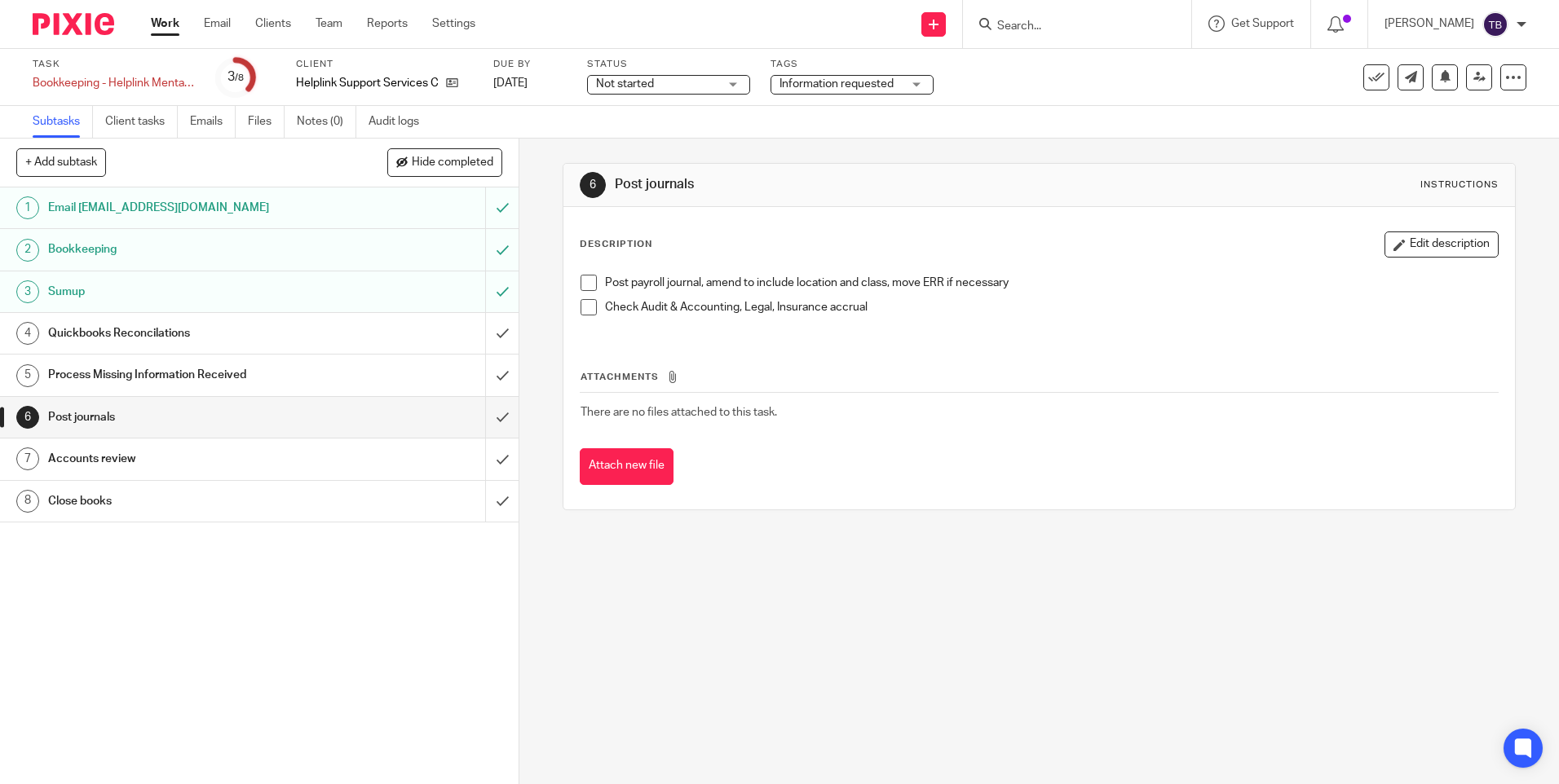
click at [642, 84] on span "Not started" at bounding box center [625, 83] width 58 height 12
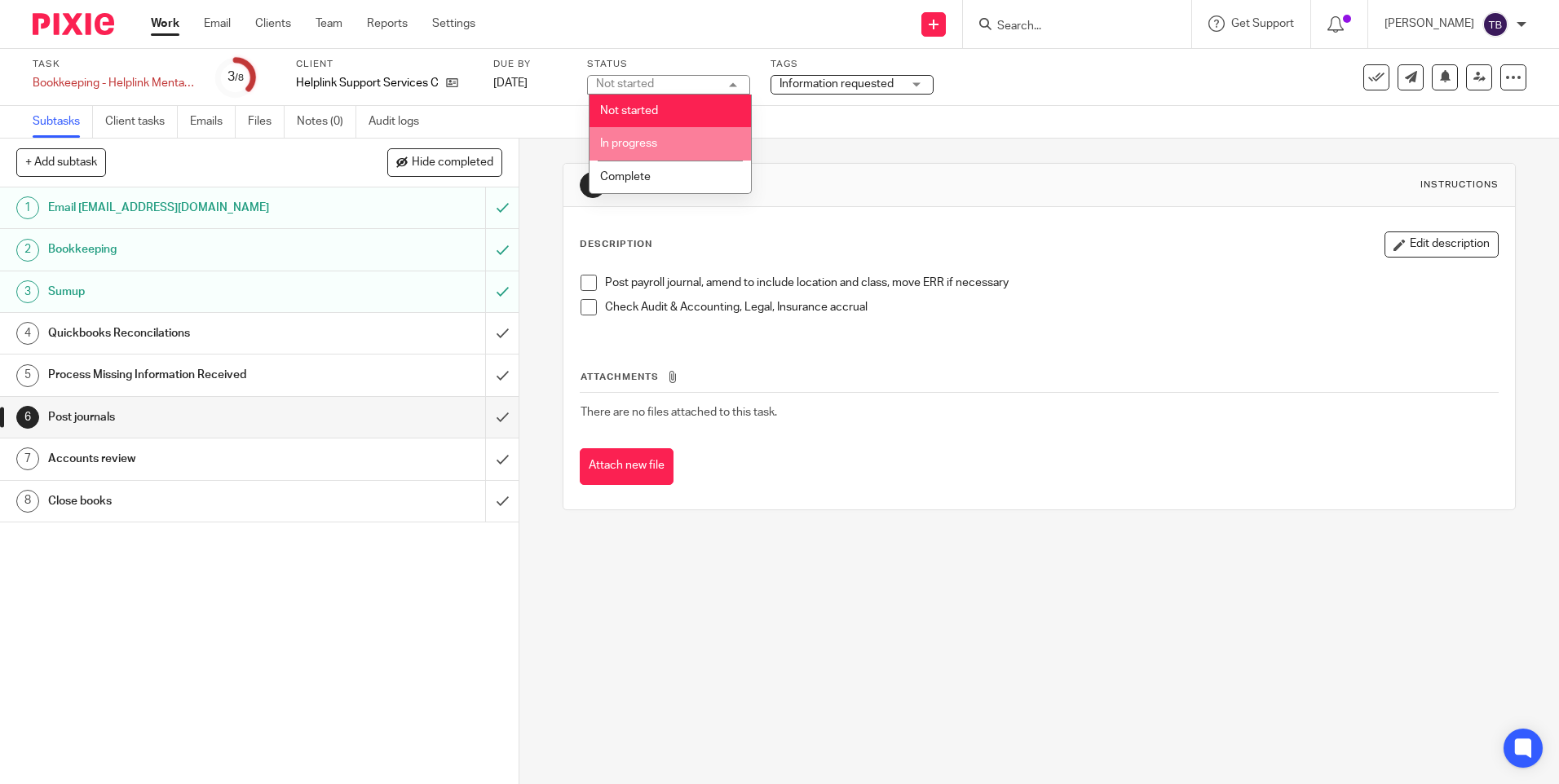
click at [649, 147] on span "In progress" at bounding box center [628, 143] width 57 height 12
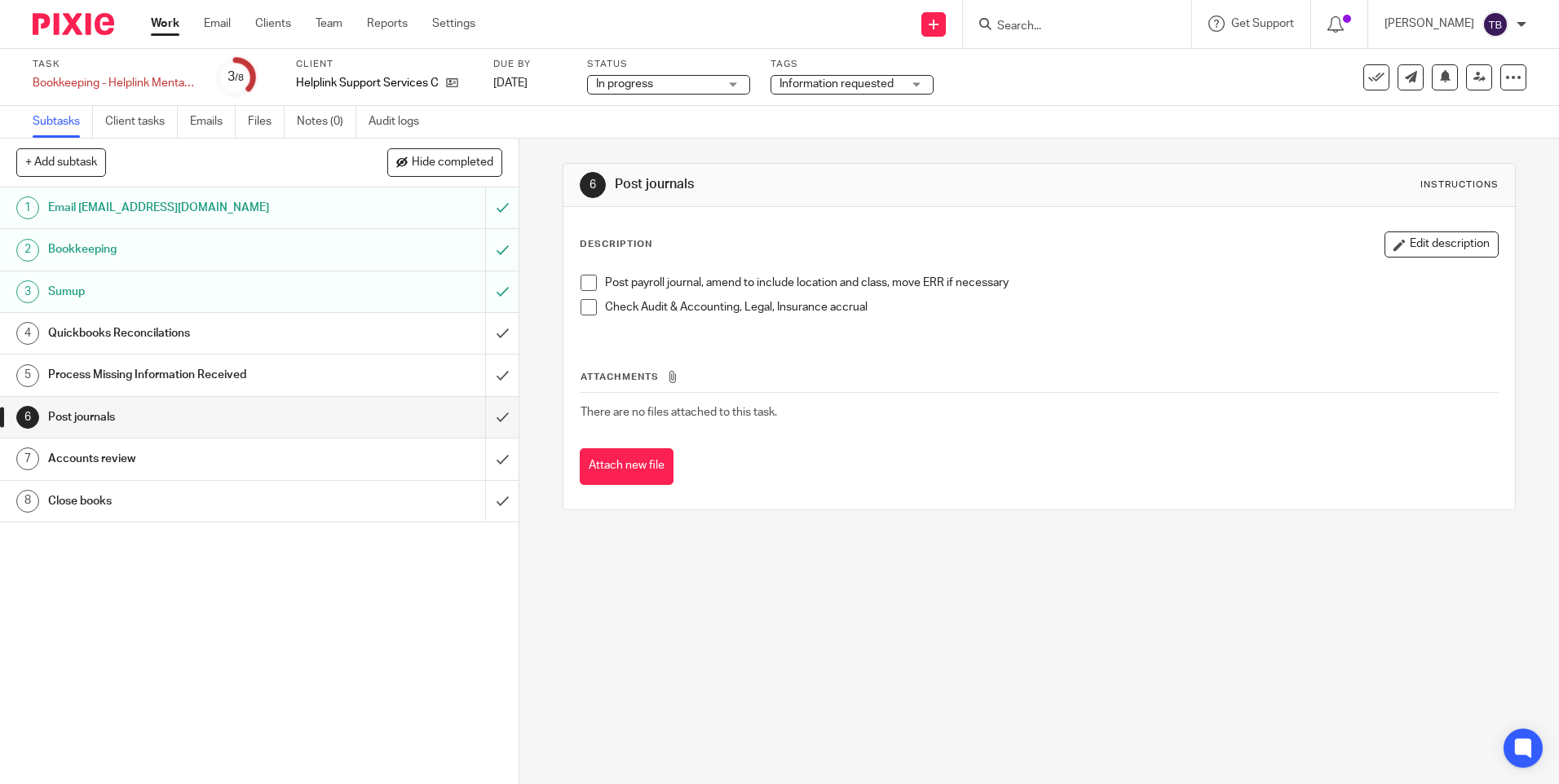
click at [799, 90] on span "Information requested" at bounding box center [840, 84] width 123 height 17
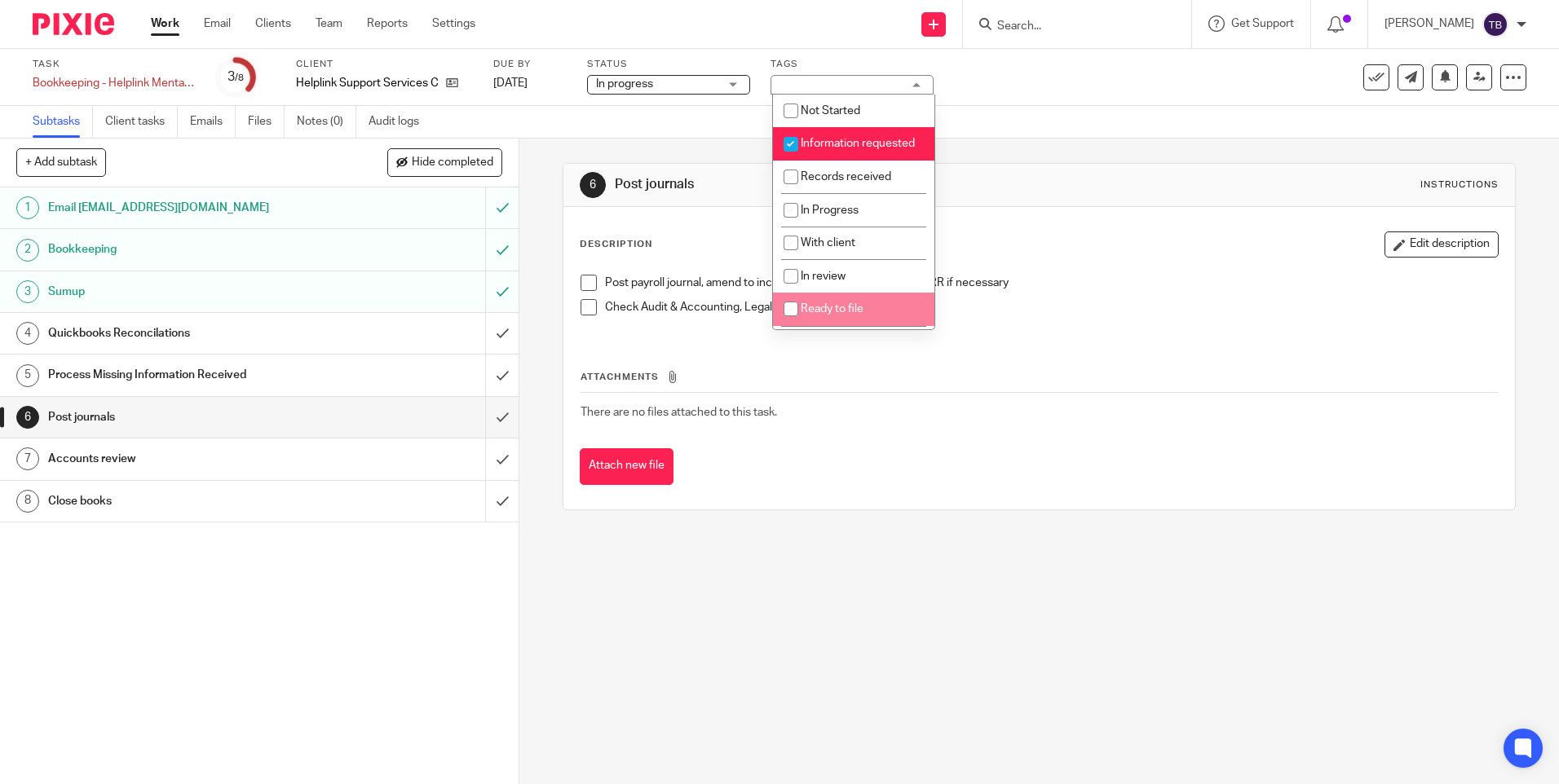
click at [914, 499] on div "Description Edit description Post payroll journal, amend to include location an…" at bounding box center [1039, 358] width 951 height 302
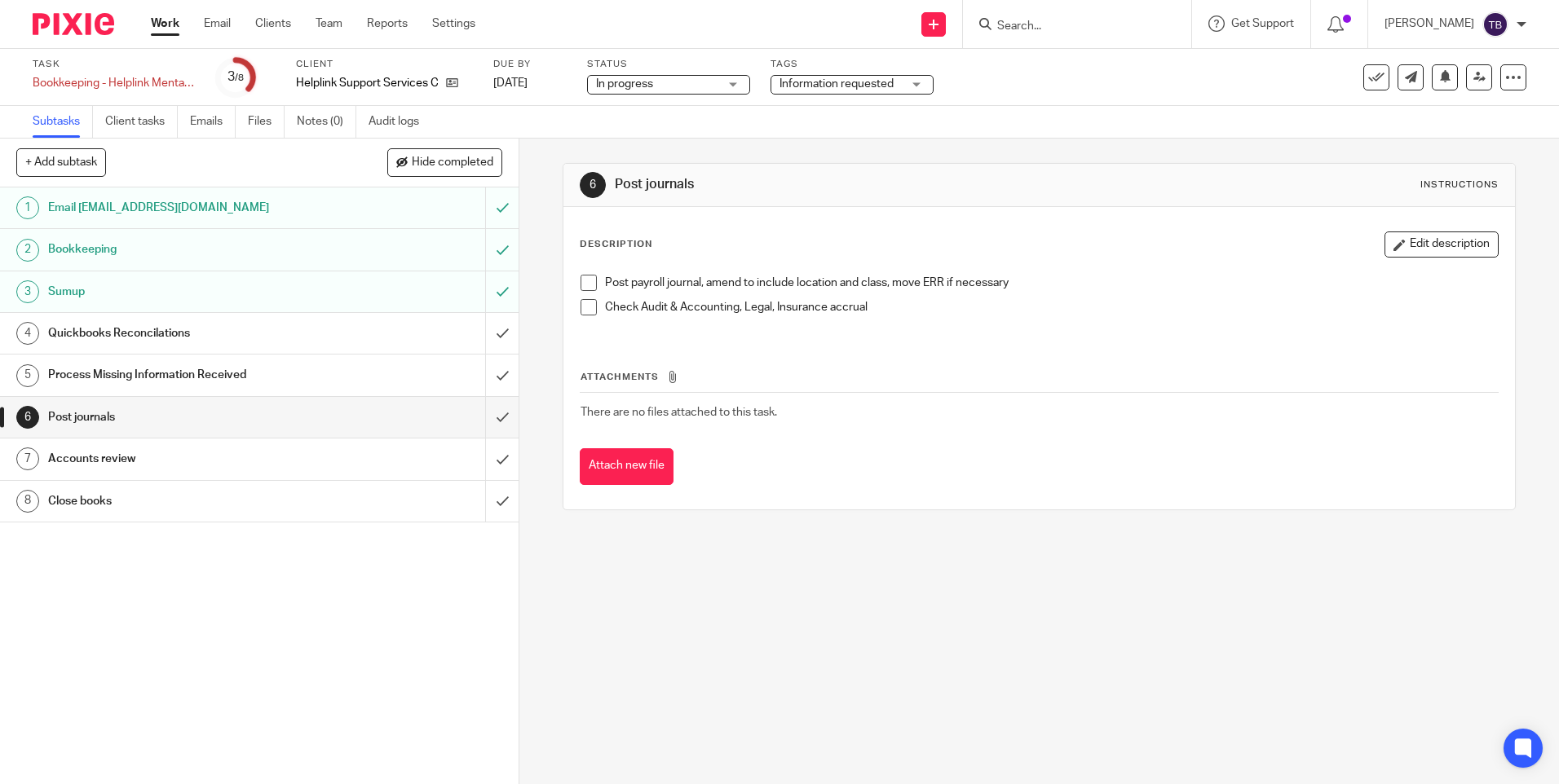
click at [585, 309] on span at bounding box center [589, 308] width 16 height 16
click at [586, 286] on span at bounding box center [589, 283] width 16 height 16
drag, startPoint x: 0, startPoint y: 0, endPoint x: 162, endPoint y: 26, distance: 164.1
click at [162, 26] on link "Work" at bounding box center [164, 24] width 28 height 16
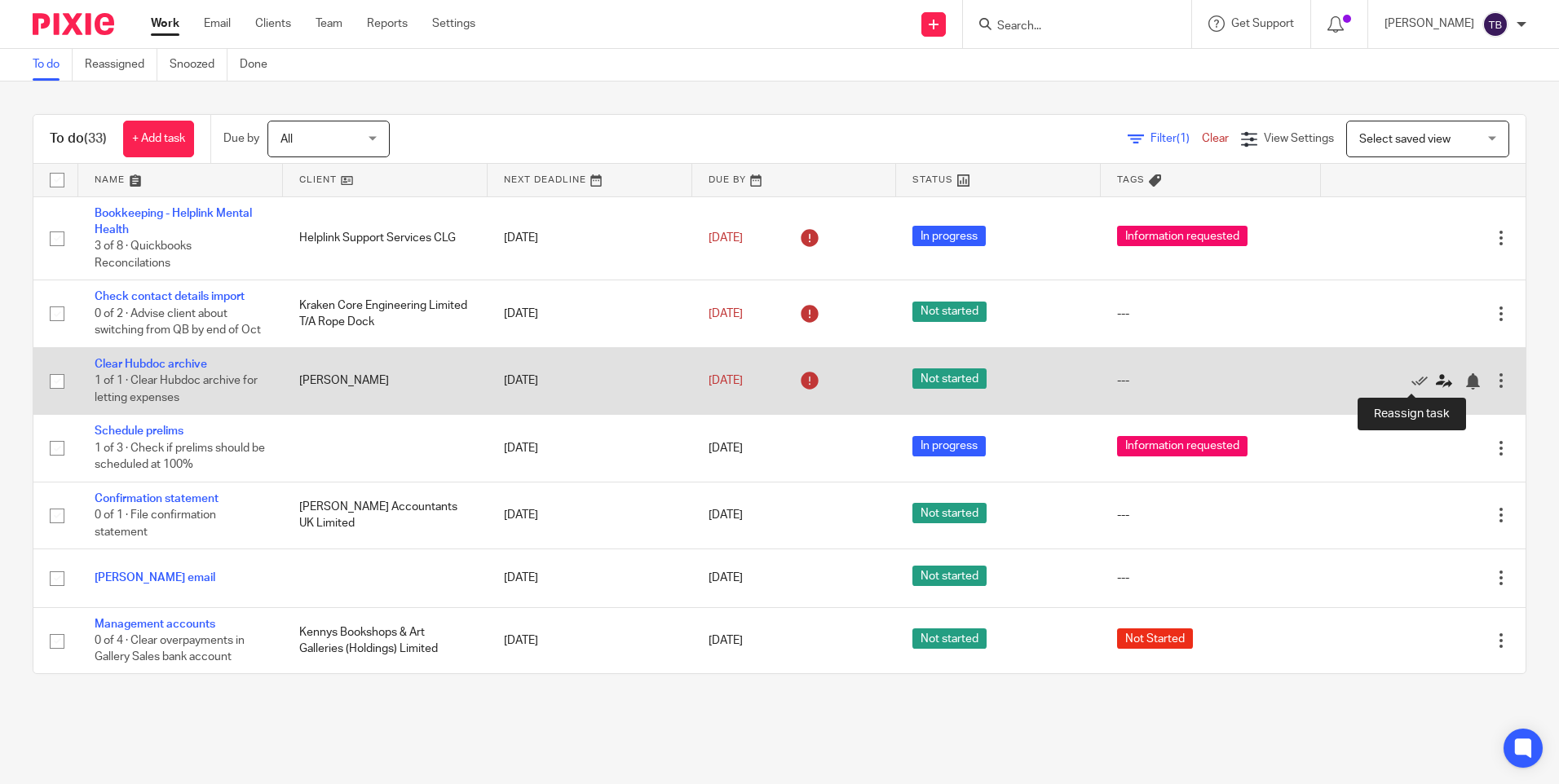
click at [1436, 386] on icon at bounding box center [1444, 382] width 16 height 16
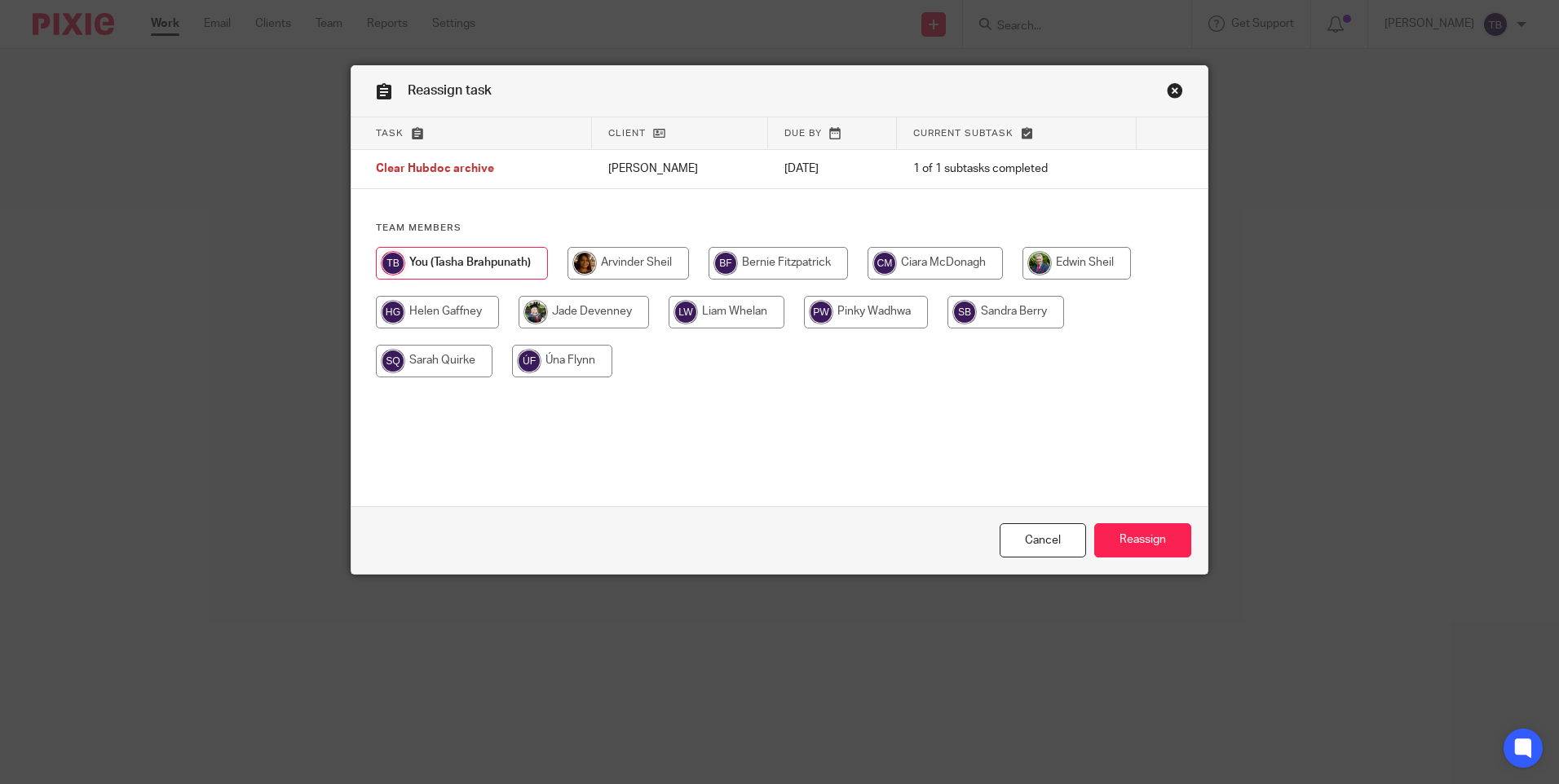
click at [555, 369] on input "radio" at bounding box center [562, 361] width 101 height 33
radio input "true"
click at [1132, 532] on input "Reassign" at bounding box center [1142, 541] width 97 height 35
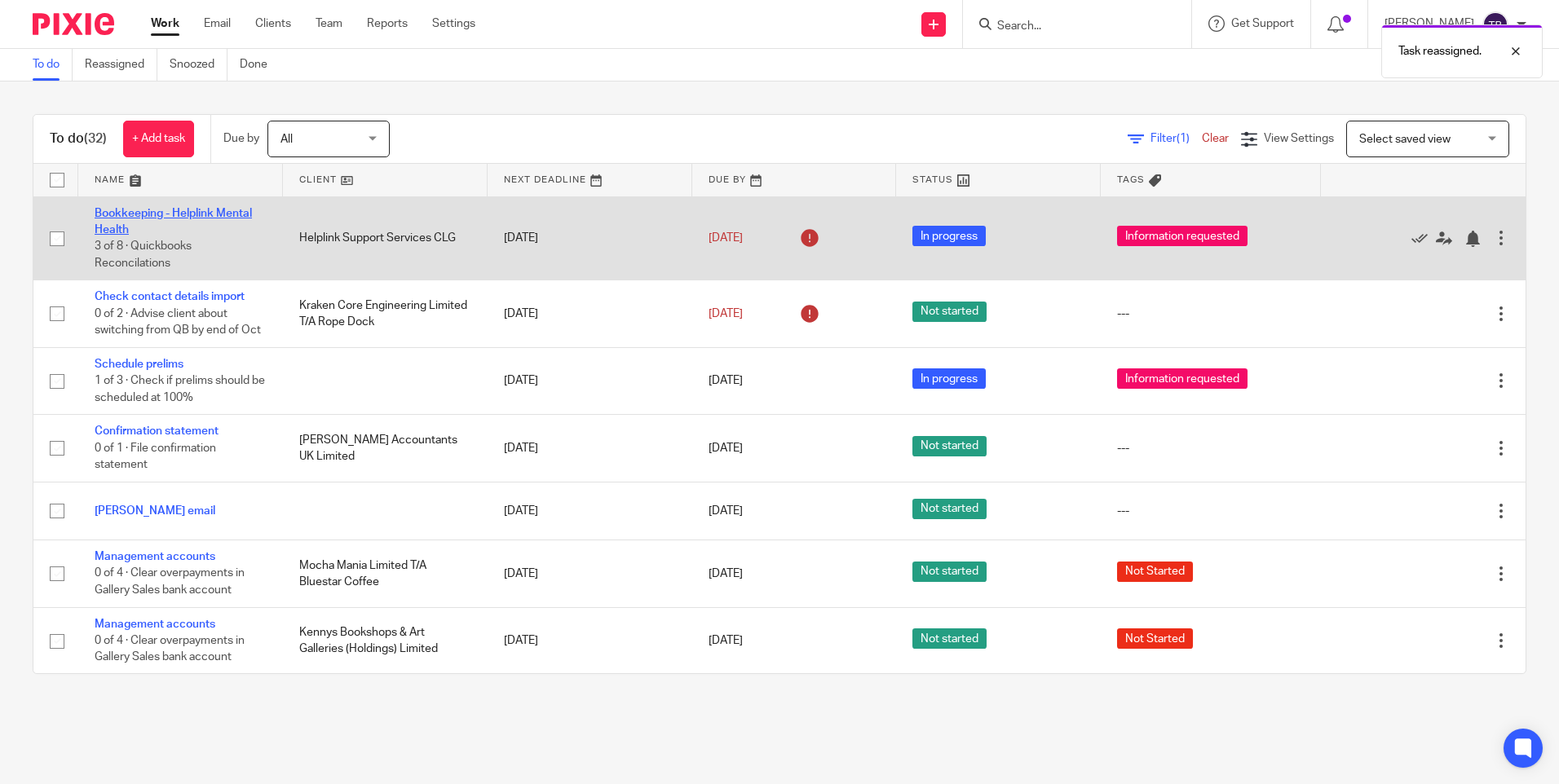
click at [196, 213] on link "Bookkeeping - Helplink Mental Health" at bounding box center [172, 221] width 157 height 28
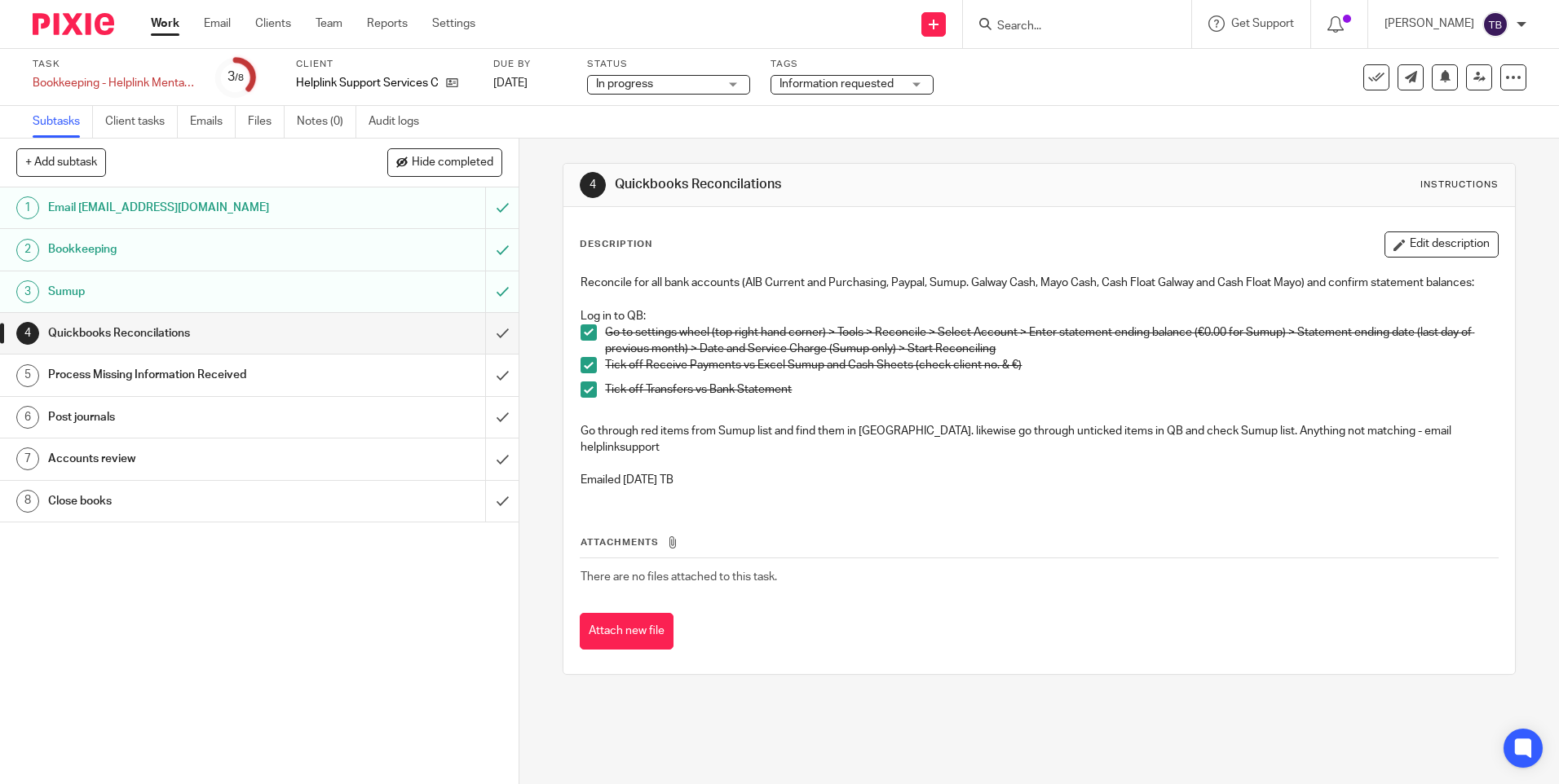
click at [394, 377] on div "Process Missing Information Received" at bounding box center [259, 375] width 422 height 24
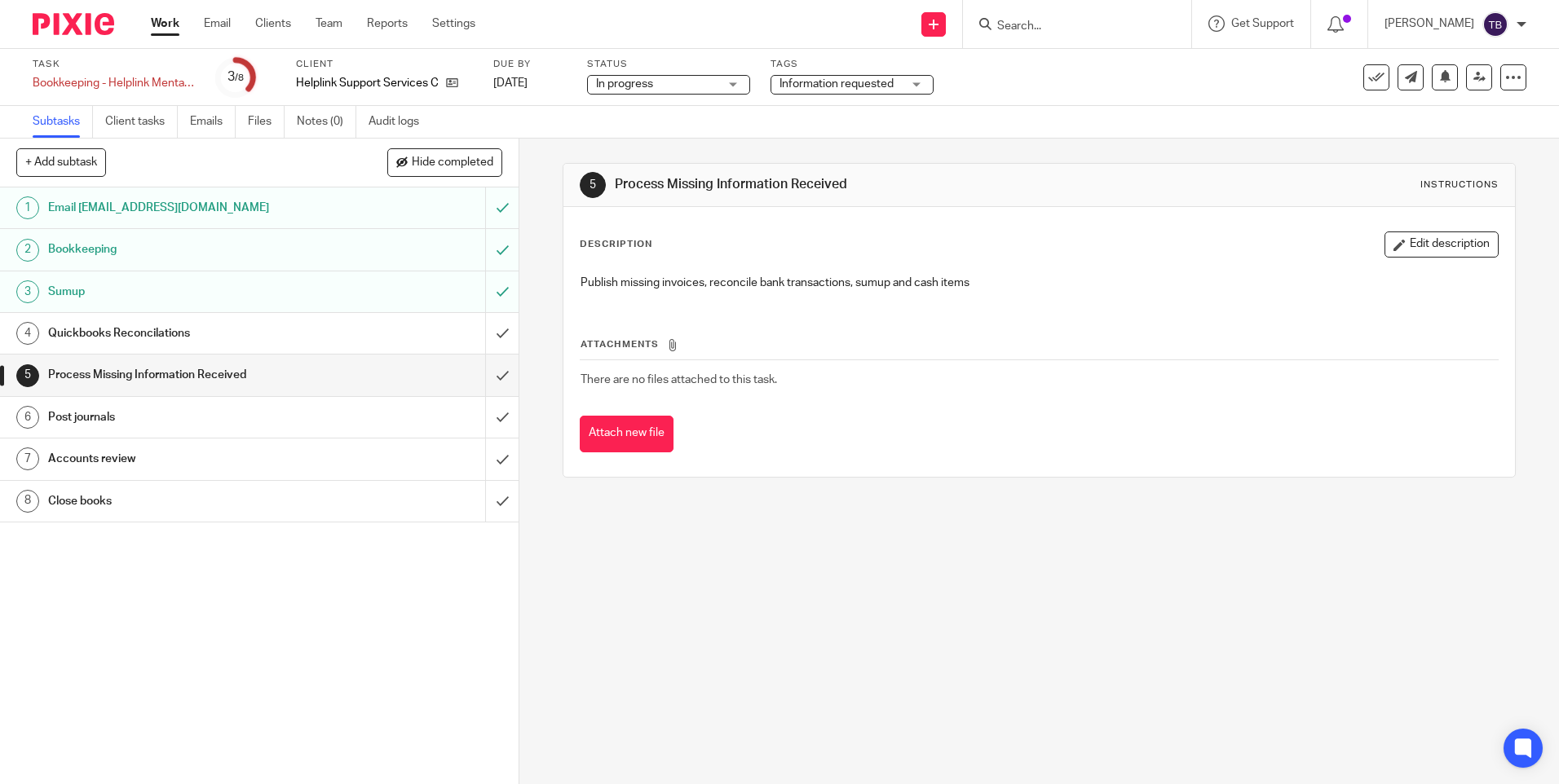
click at [366, 422] on div "Post journals" at bounding box center [259, 417] width 422 height 24
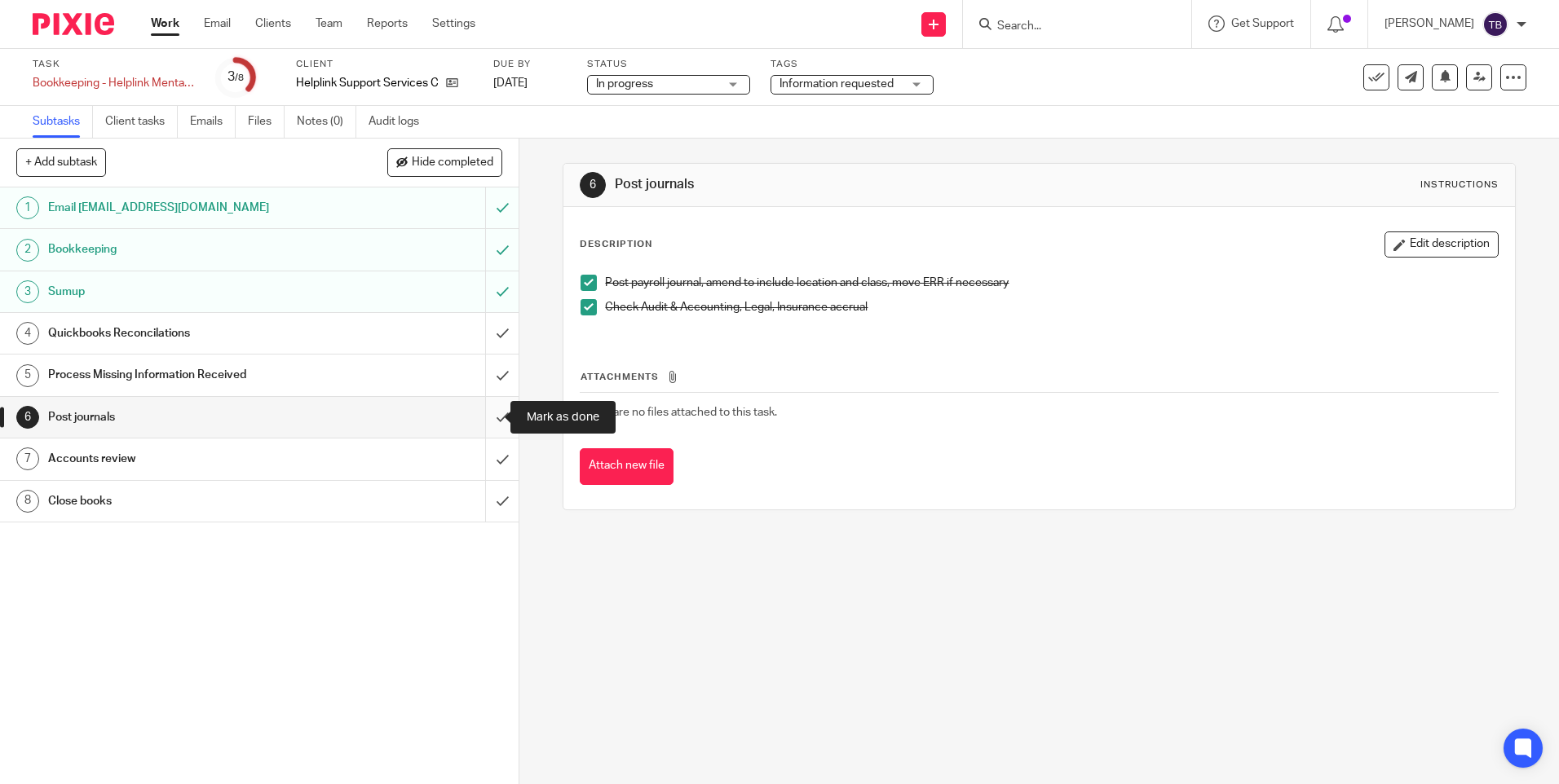
click at [485, 419] on input "submit" at bounding box center [259, 417] width 518 height 41
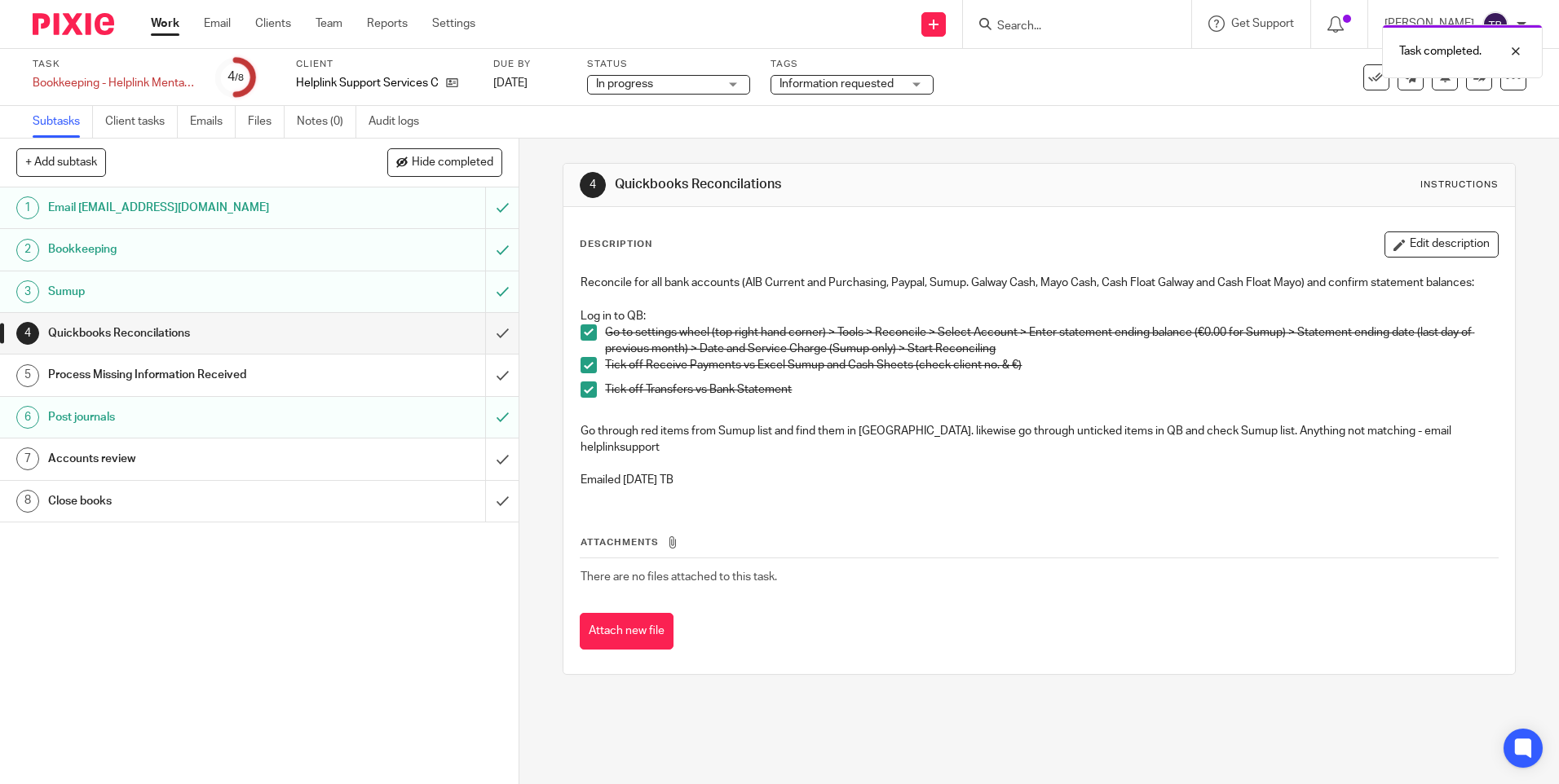
click at [318, 459] on h1 "Accounts review" at bounding box center [188, 458] width 280 height 24
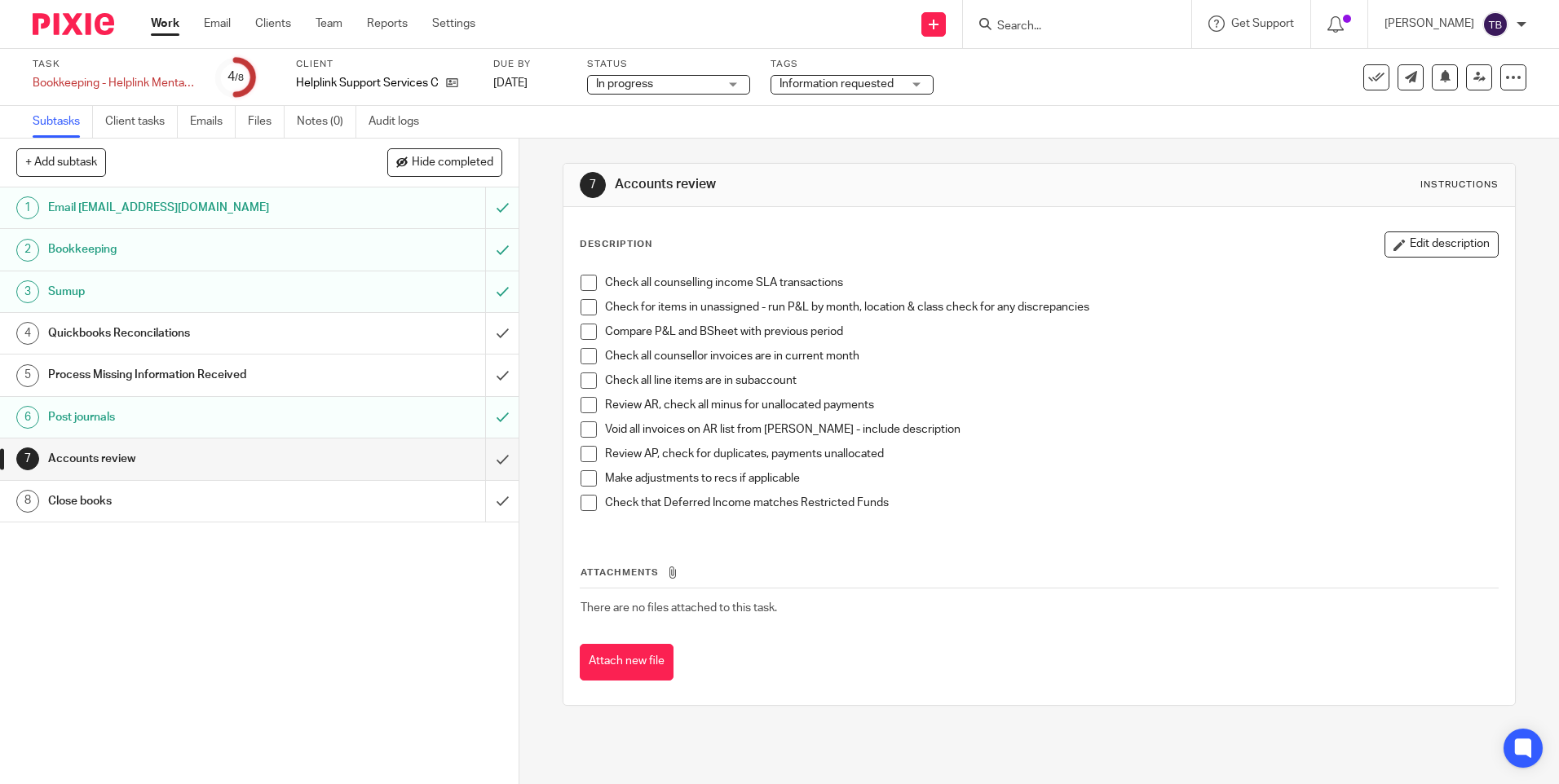
click at [586, 309] on span at bounding box center [589, 308] width 16 height 16
